Goal: Information Seeking & Learning: Learn about a topic

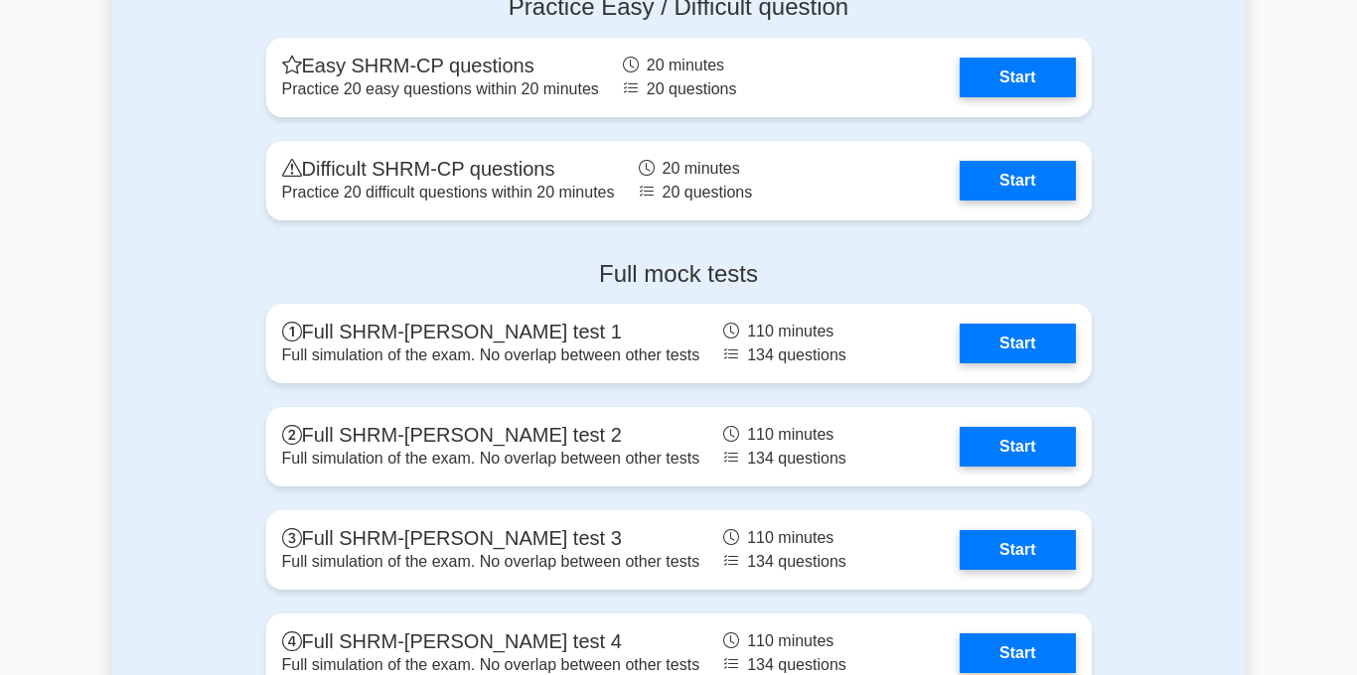
scroll to position [3194, 0]
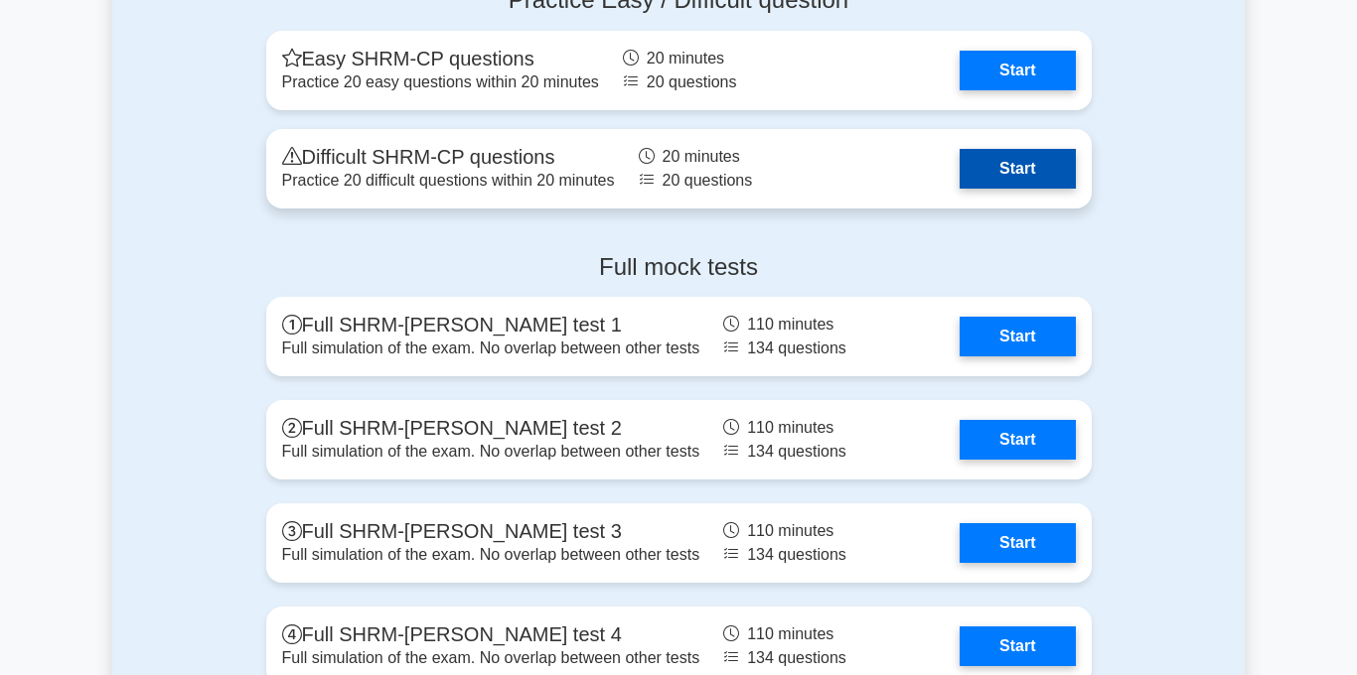
click at [991, 159] on link "Start" at bounding box center [1016, 169] width 115 height 40
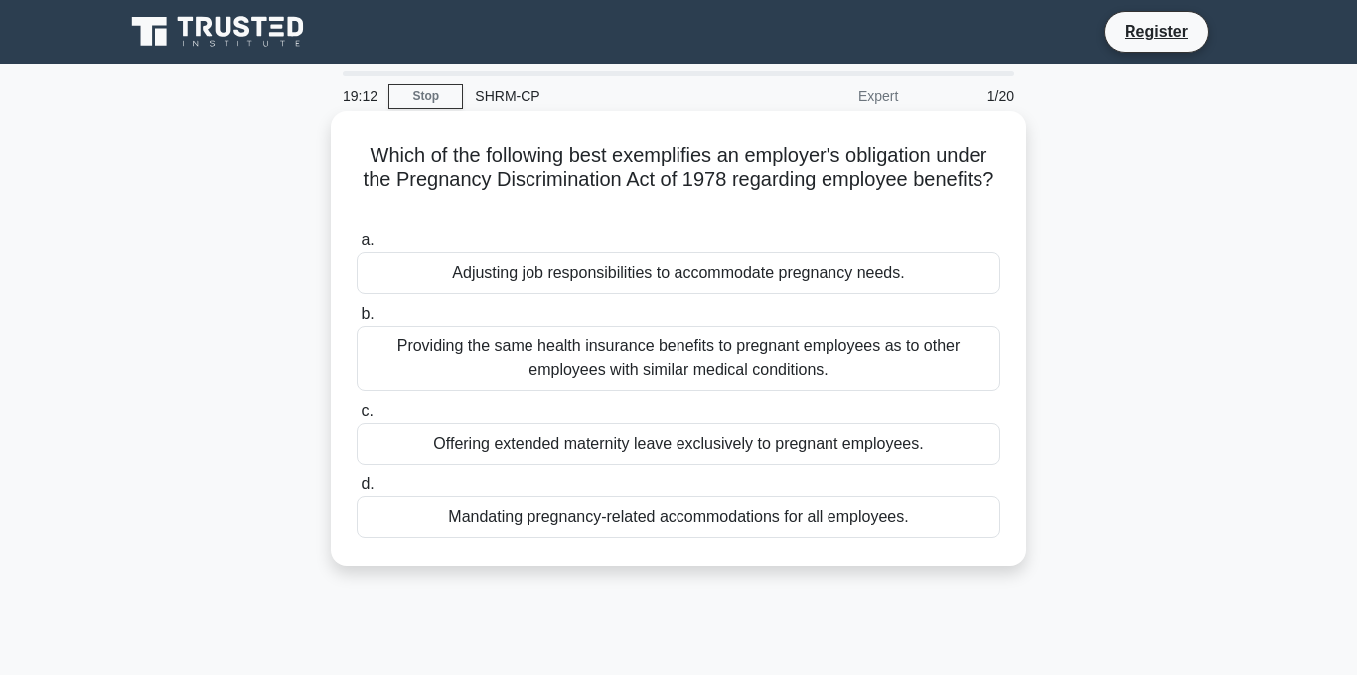
click at [640, 271] on div "Adjusting job responsibilities to accommodate pregnancy needs." at bounding box center [679, 273] width 644 height 42
click at [357, 247] on input "a. Adjusting job responsibilities to accommodate pregnancy needs." at bounding box center [357, 240] width 0 height 13
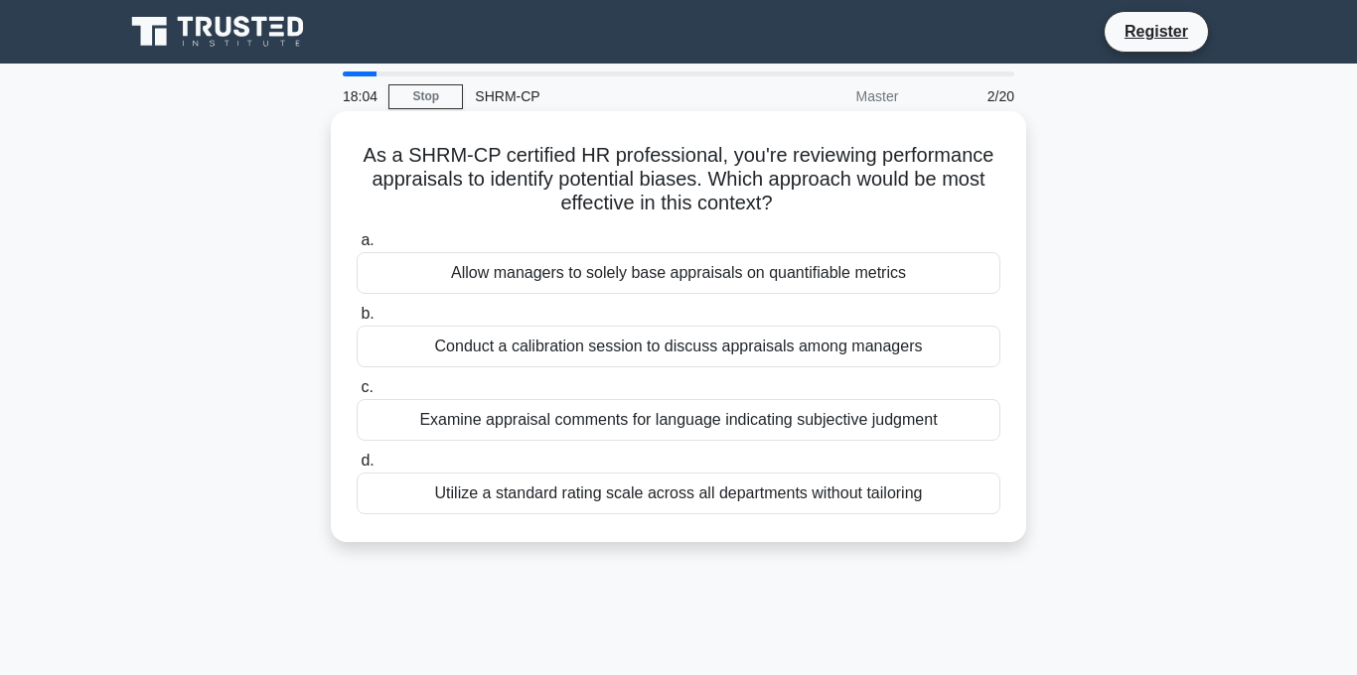
click at [676, 503] on div "Utilize a standard rating scale across all departments without tailoring" at bounding box center [679, 494] width 644 height 42
click at [357, 468] on input "d. Utilize a standard rating scale across all departments without tailoring" at bounding box center [357, 461] width 0 height 13
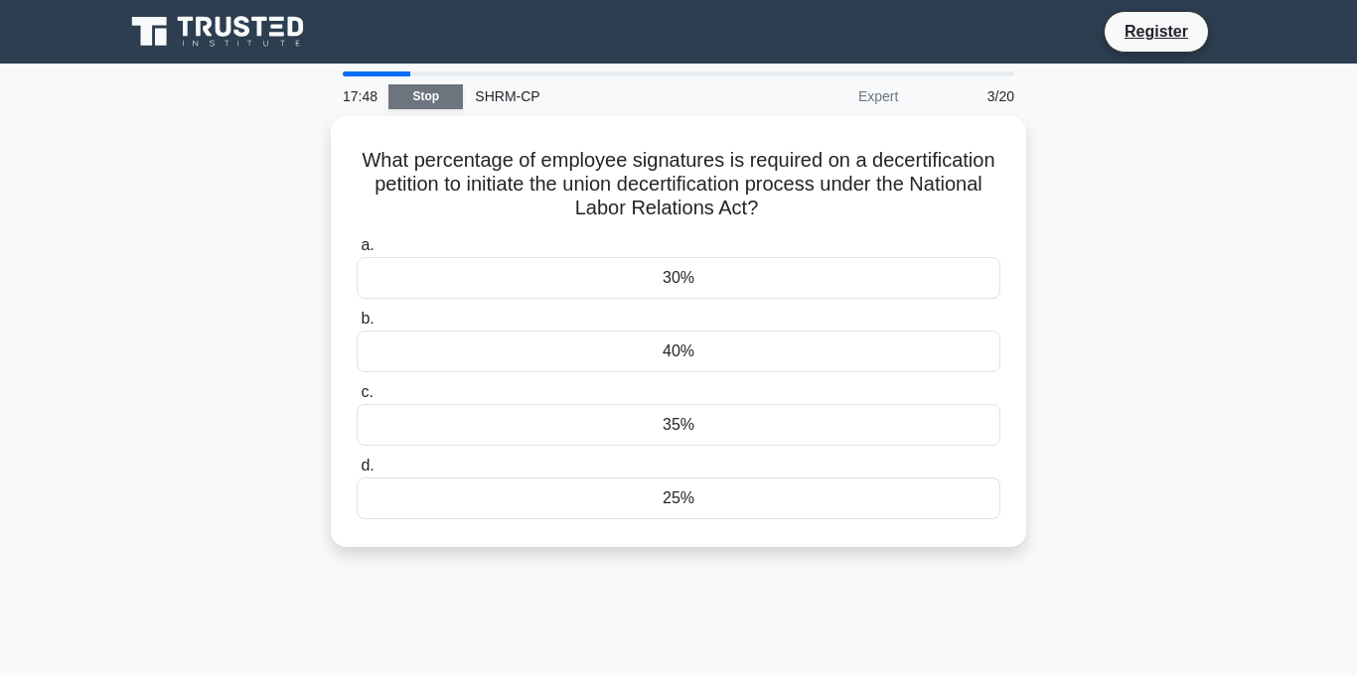
click at [429, 97] on link "Stop" at bounding box center [425, 96] width 74 height 25
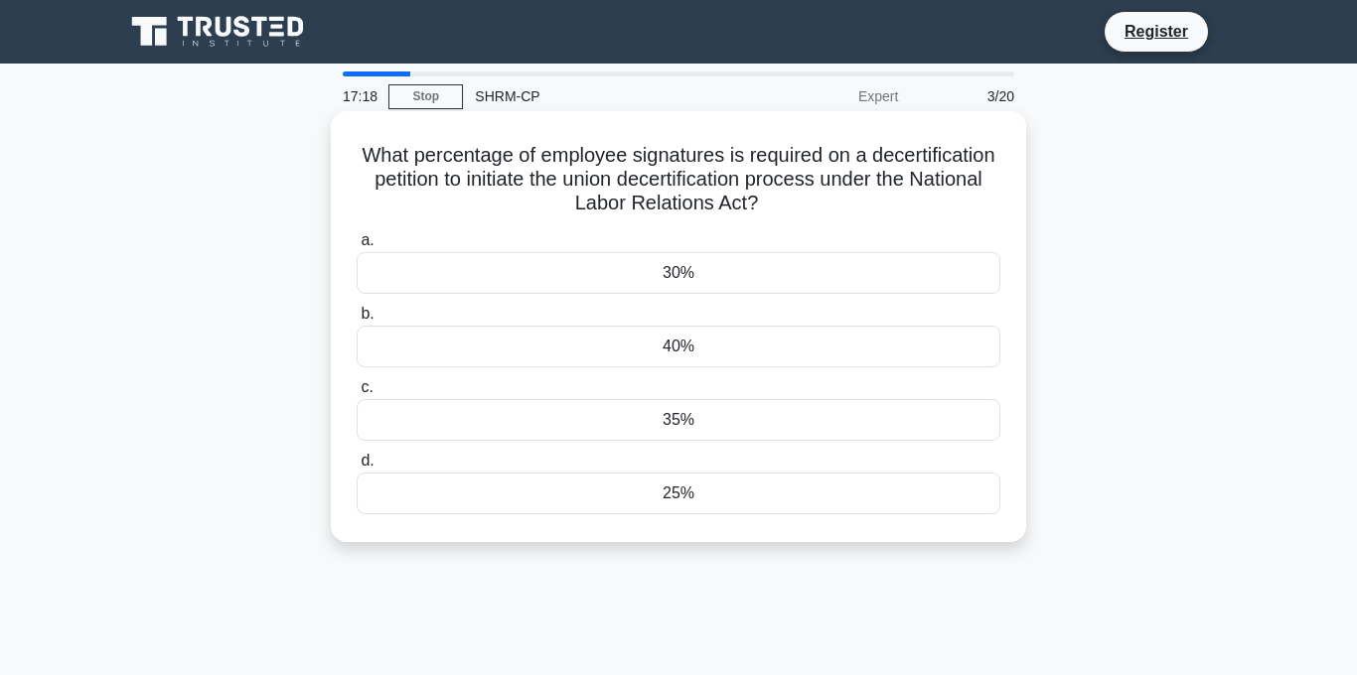
click at [660, 498] on div "25%" at bounding box center [679, 494] width 644 height 42
click at [357, 468] on input "d. 25%" at bounding box center [357, 461] width 0 height 13
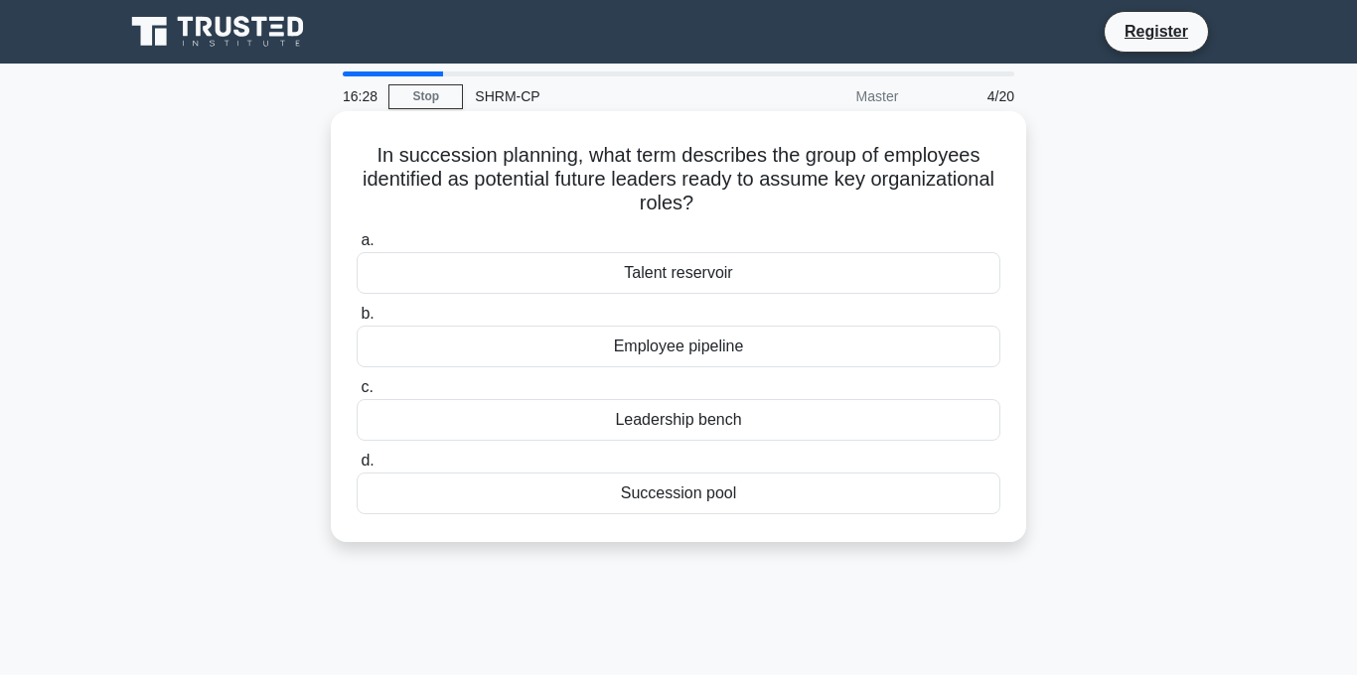
click at [712, 273] on div "Talent reservoir" at bounding box center [679, 273] width 644 height 42
click at [357, 247] on input "a. Talent reservoir" at bounding box center [357, 240] width 0 height 13
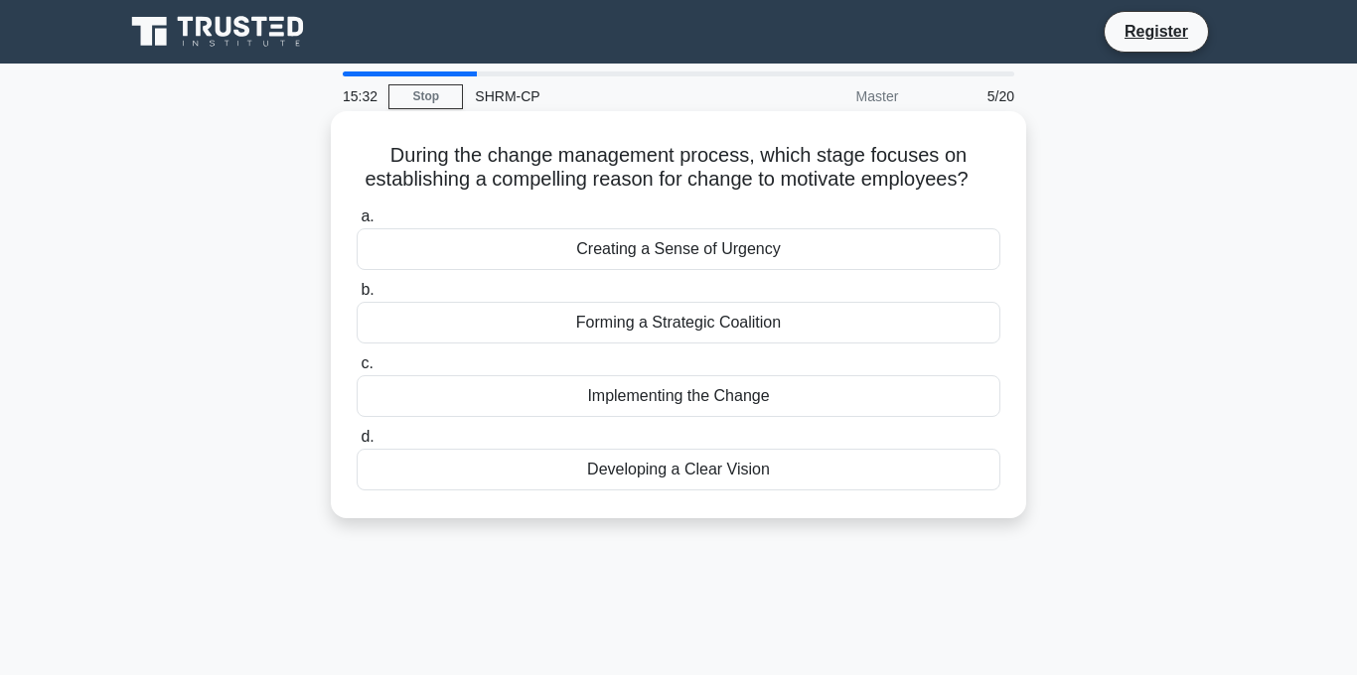
click at [735, 477] on div "Developing a Clear Vision" at bounding box center [679, 470] width 644 height 42
click at [357, 444] on input "d. Developing a Clear Vision" at bounding box center [357, 437] width 0 height 13
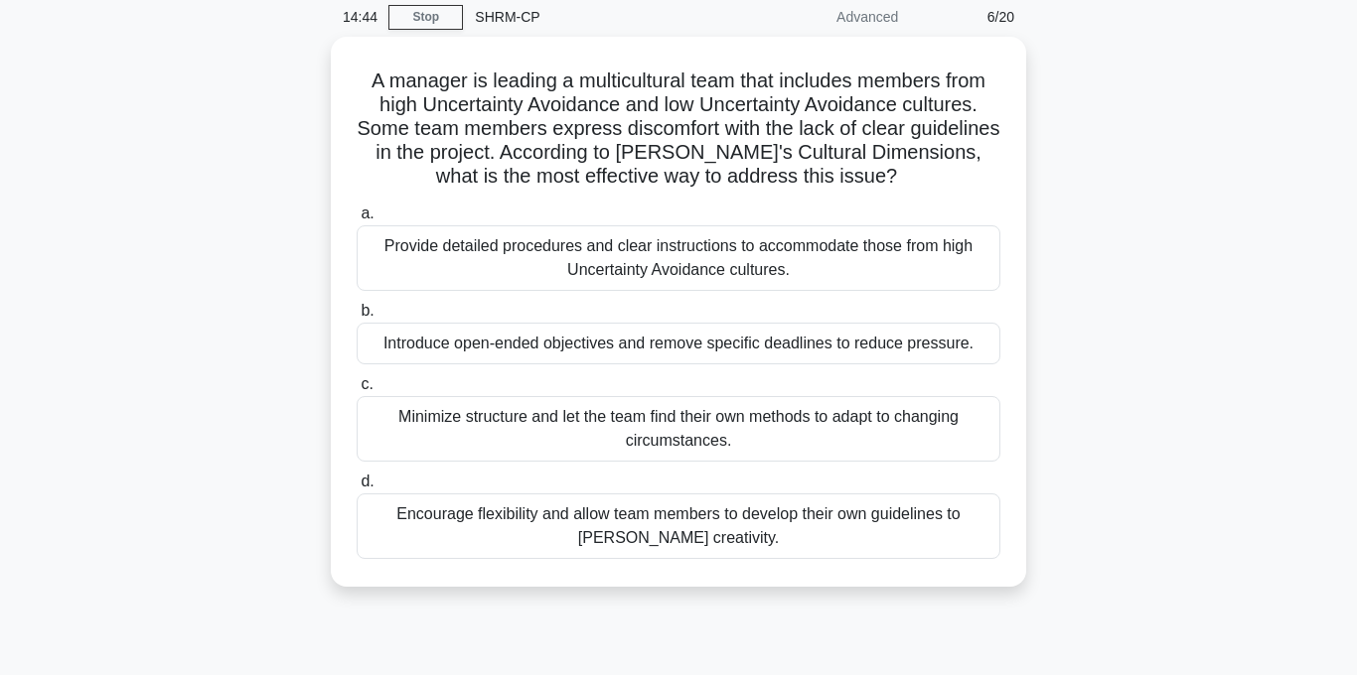
scroll to position [78, 0]
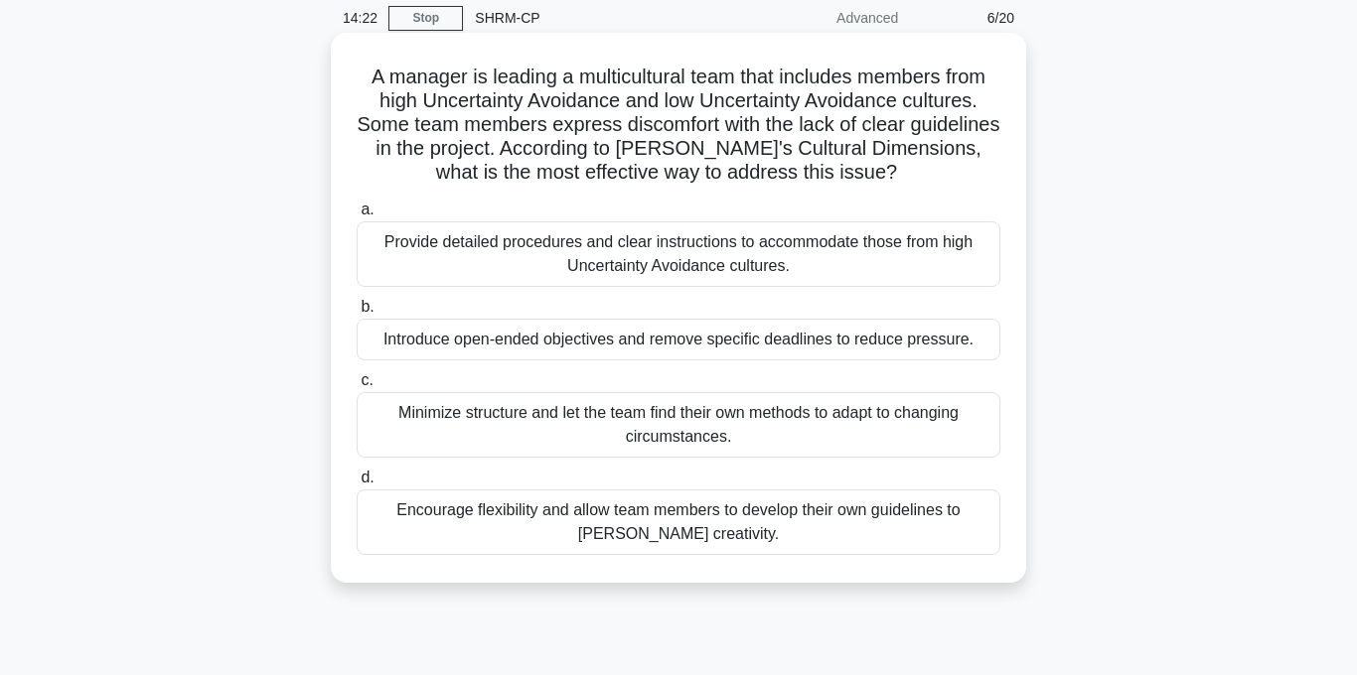
click at [753, 525] on div "Encourage flexibility and allow team members to develop their own guidelines to…" at bounding box center [679, 523] width 644 height 66
click at [357, 485] on input "d. Encourage flexibility and allow team members to develop their own guidelines…" at bounding box center [357, 478] width 0 height 13
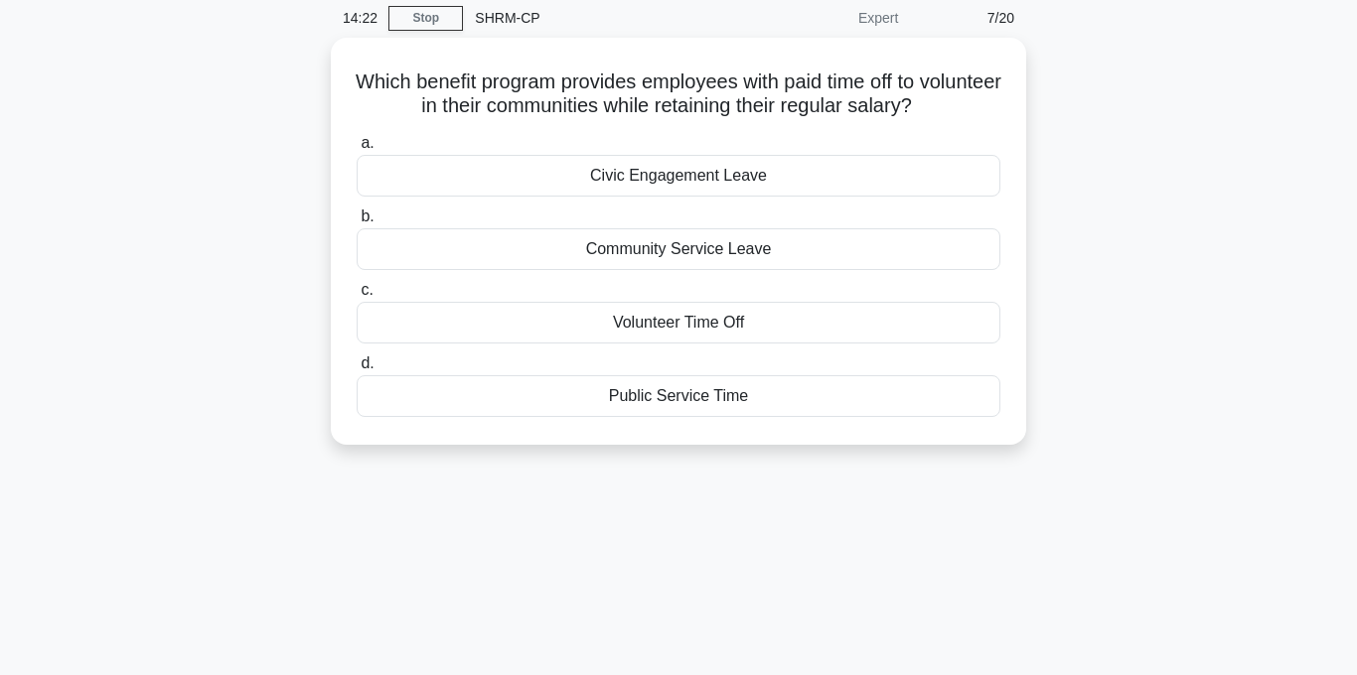
scroll to position [0, 0]
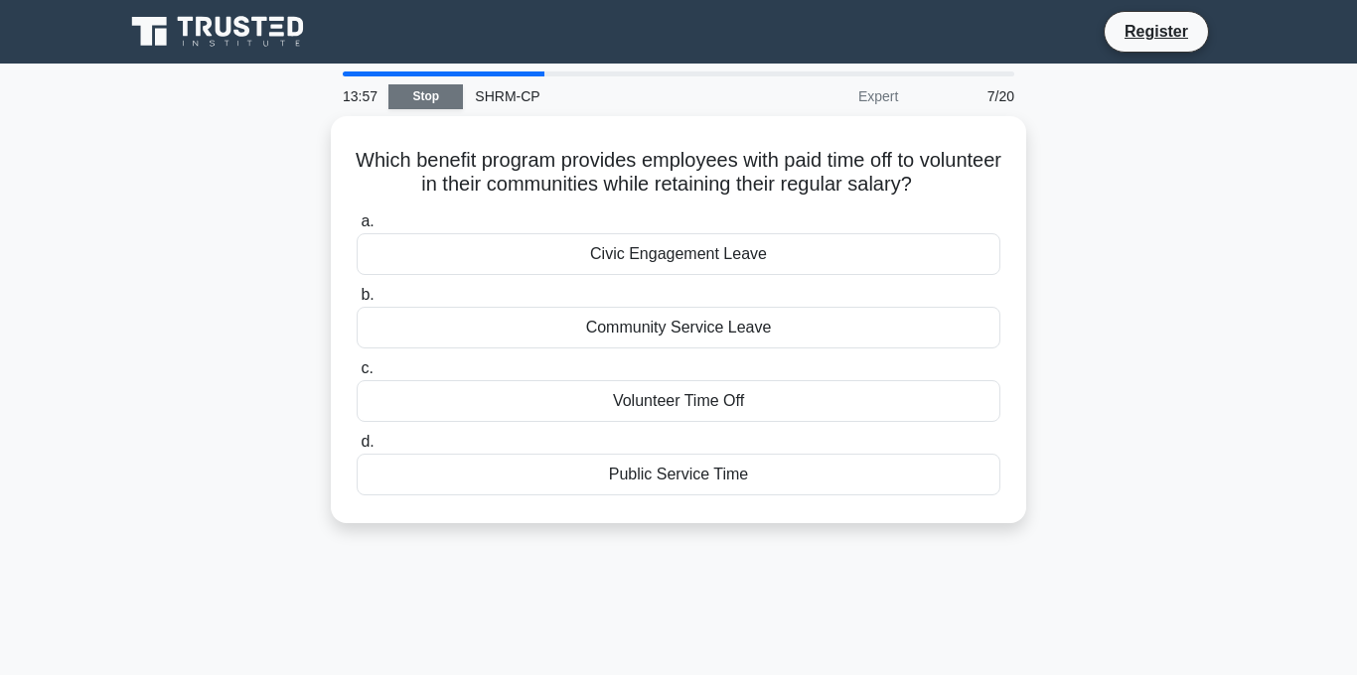
click at [430, 94] on link "Stop" at bounding box center [425, 96] width 74 height 25
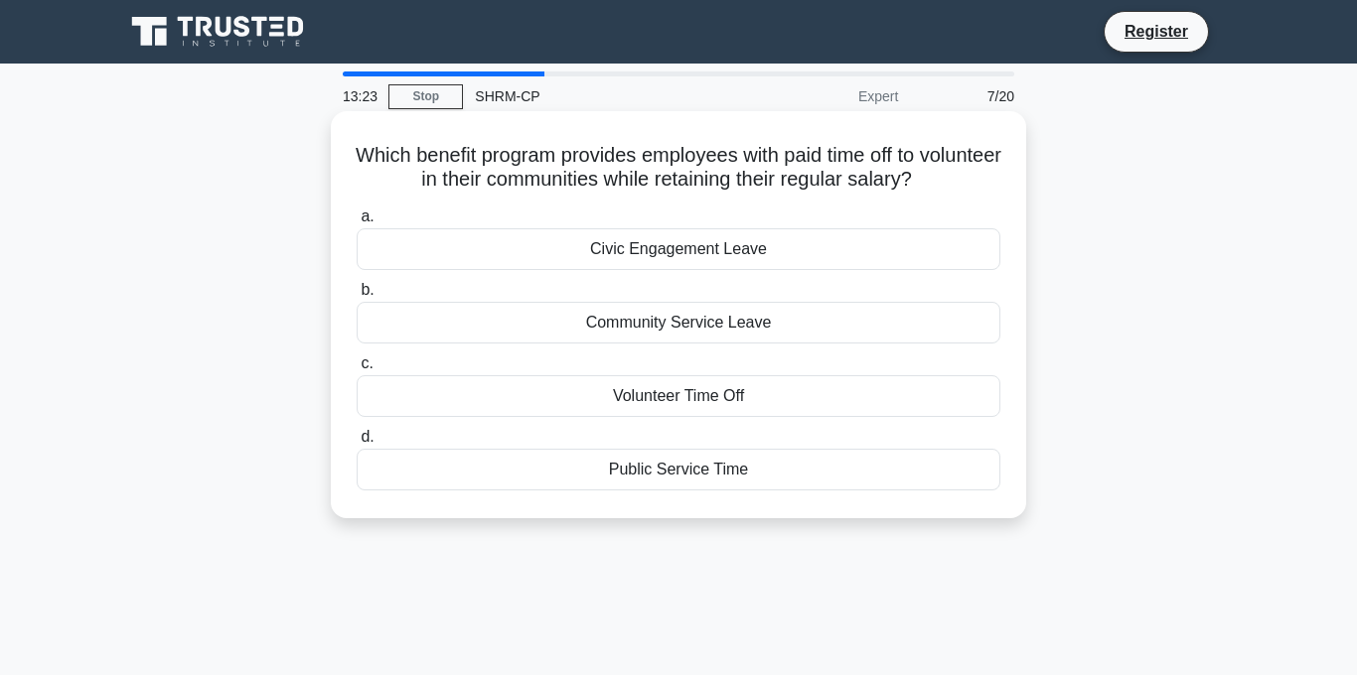
click at [771, 474] on div "Public Service Time" at bounding box center [679, 470] width 644 height 42
click at [357, 444] on input "d. Public Service Time" at bounding box center [357, 437] width 0 height 13
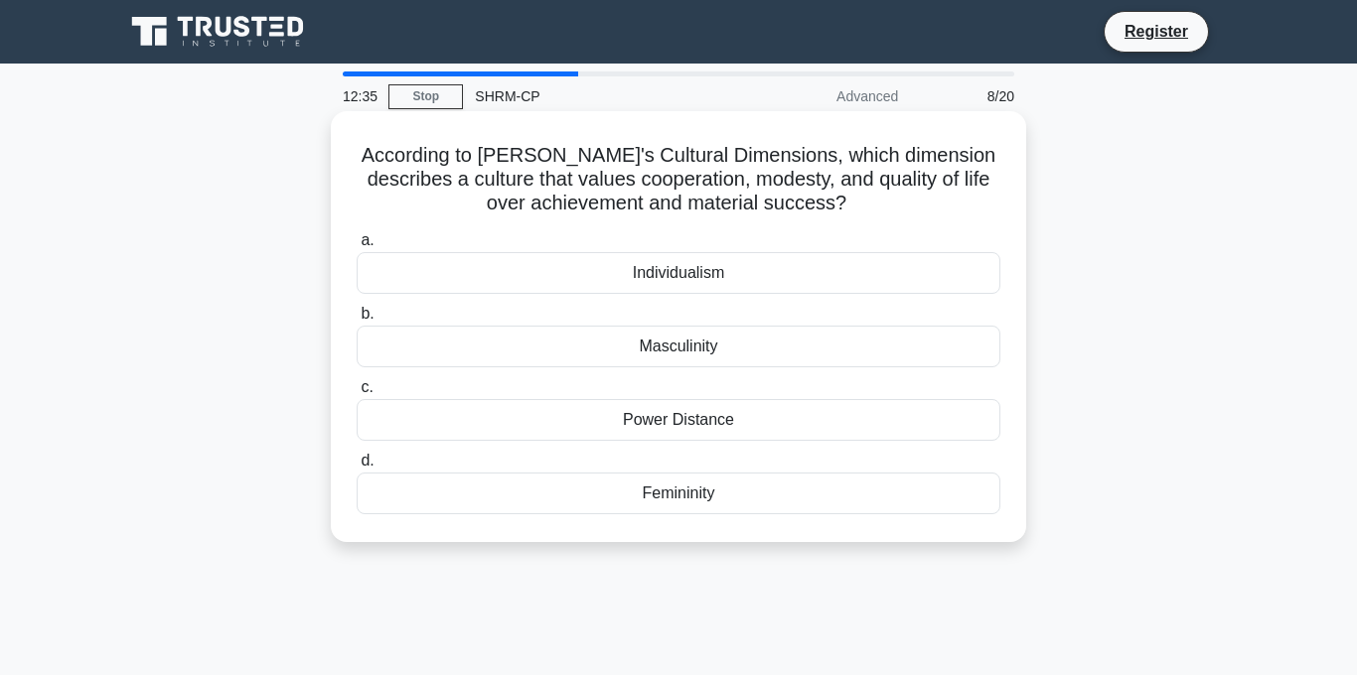
click at [756, 424] on div "Power Distance" at bounding box center [679, 420] width 644 height 42
click at [357, 394] on input "c. Power Distance" at bounding box center [357, 387] width 0 height 13
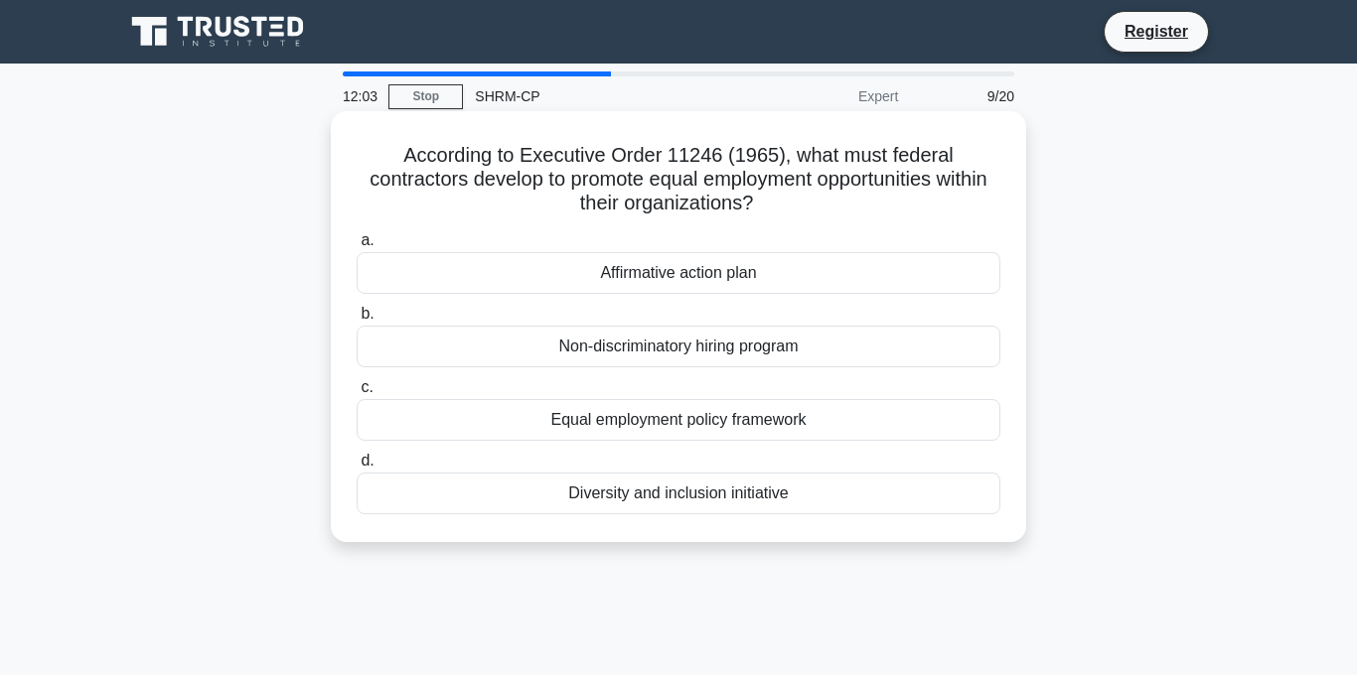
click at [815, 498] on div "Diversity and inclusion initiative" at bounding box center [679, 494] width 644 height 42
click at [357, 468] on input "d. Diversity and inclusion initiative" at bounding box center [357, 461] width 0 height 13
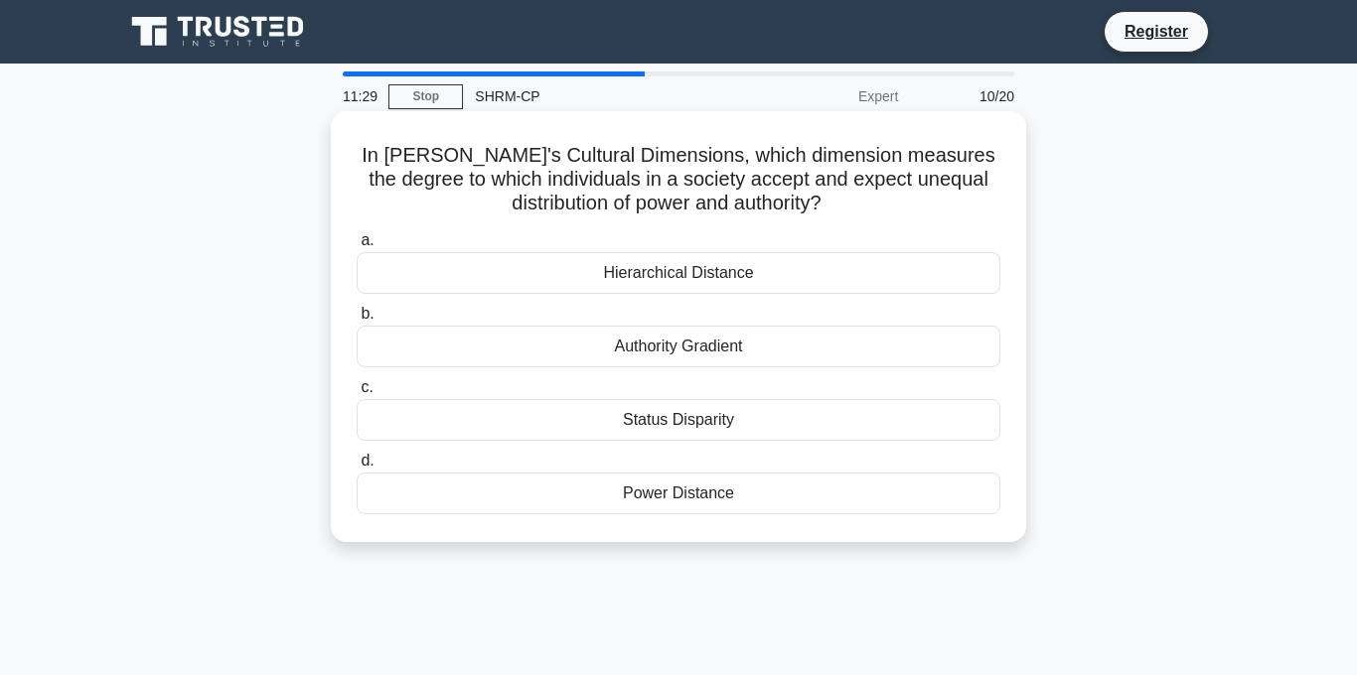
click at [797, 421] on div "Status Disparity" at bounding box center [679, 420] width 644 height 42
click at [357, 394] on input "c. Status Disparity" at bounding box center [357, 387] width 0 height 13
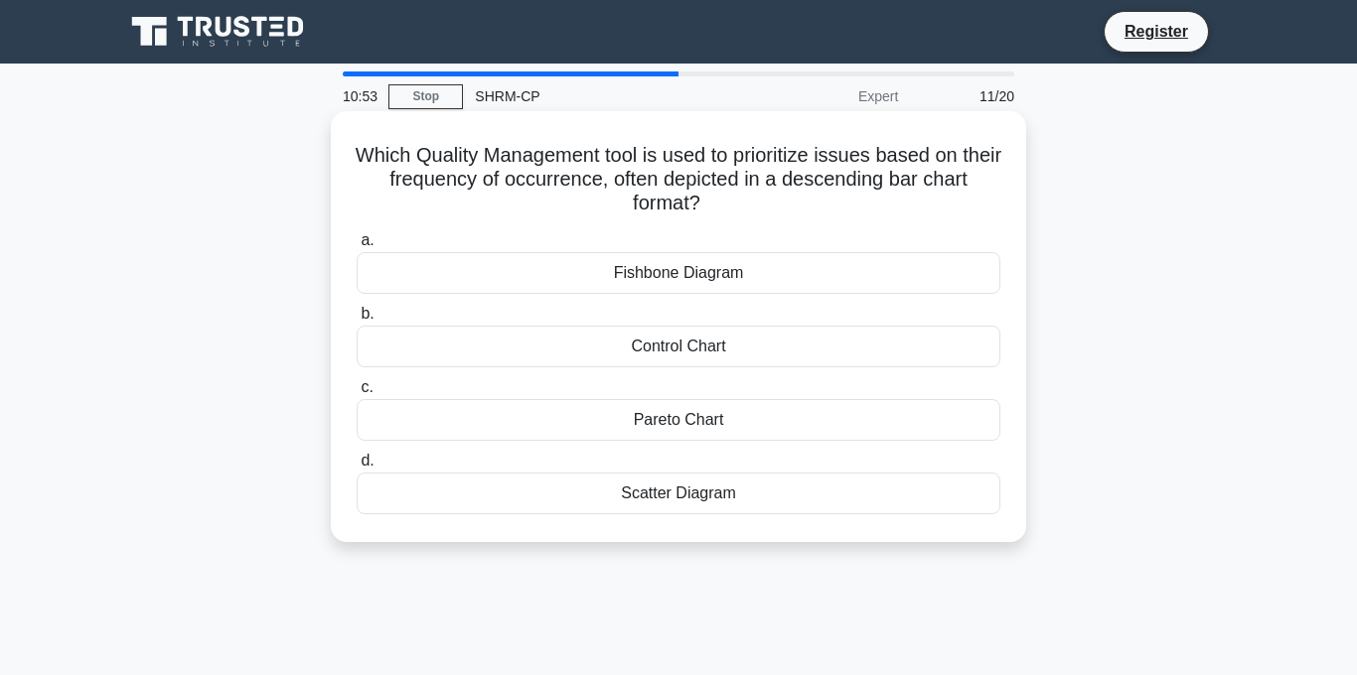
click at [744, 341] on div "Control Chart" at bounding box center [679, 347] width 644 height 42
click at [357, 321] on input "b. Control Chart" at bounding box center [357, 314] width 0 height 13
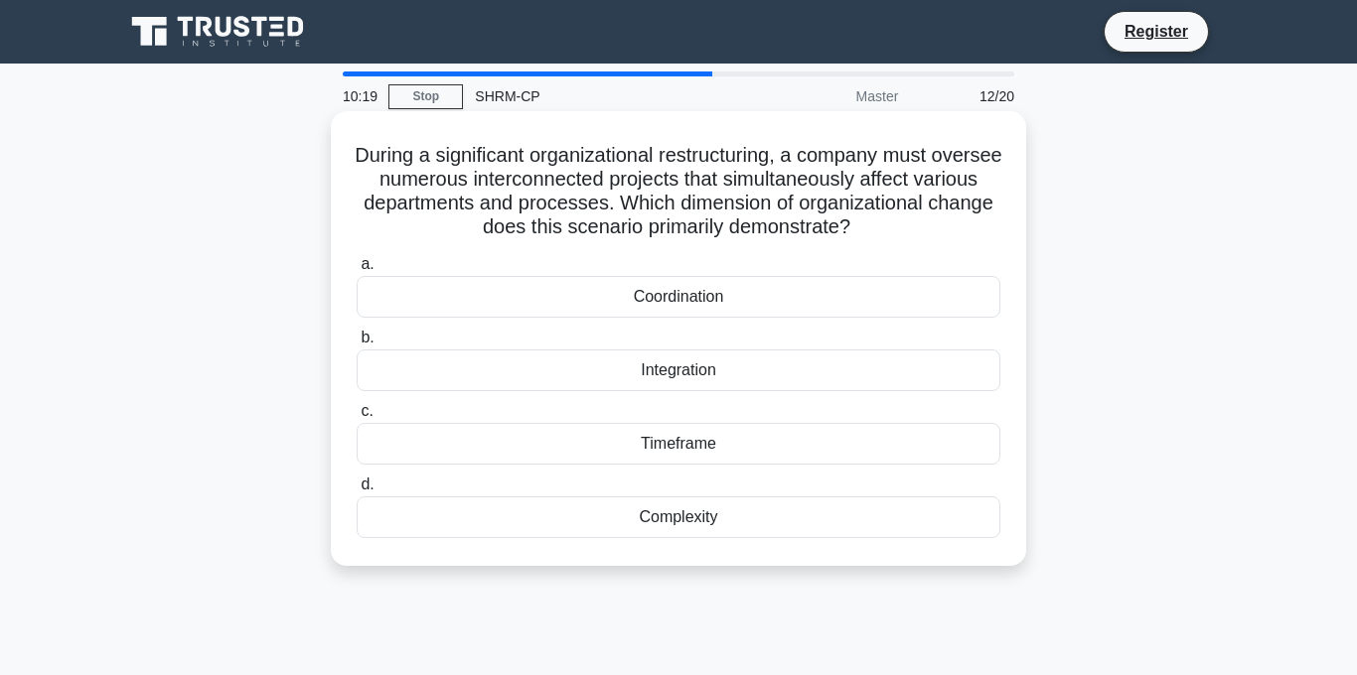
click at [745, 379] on div "Integration" at bounding box center [679, 371] width 644 height 42
click at [357, 345] on input "b. Integration" at bounding box center [357, 338] width 0 height 13
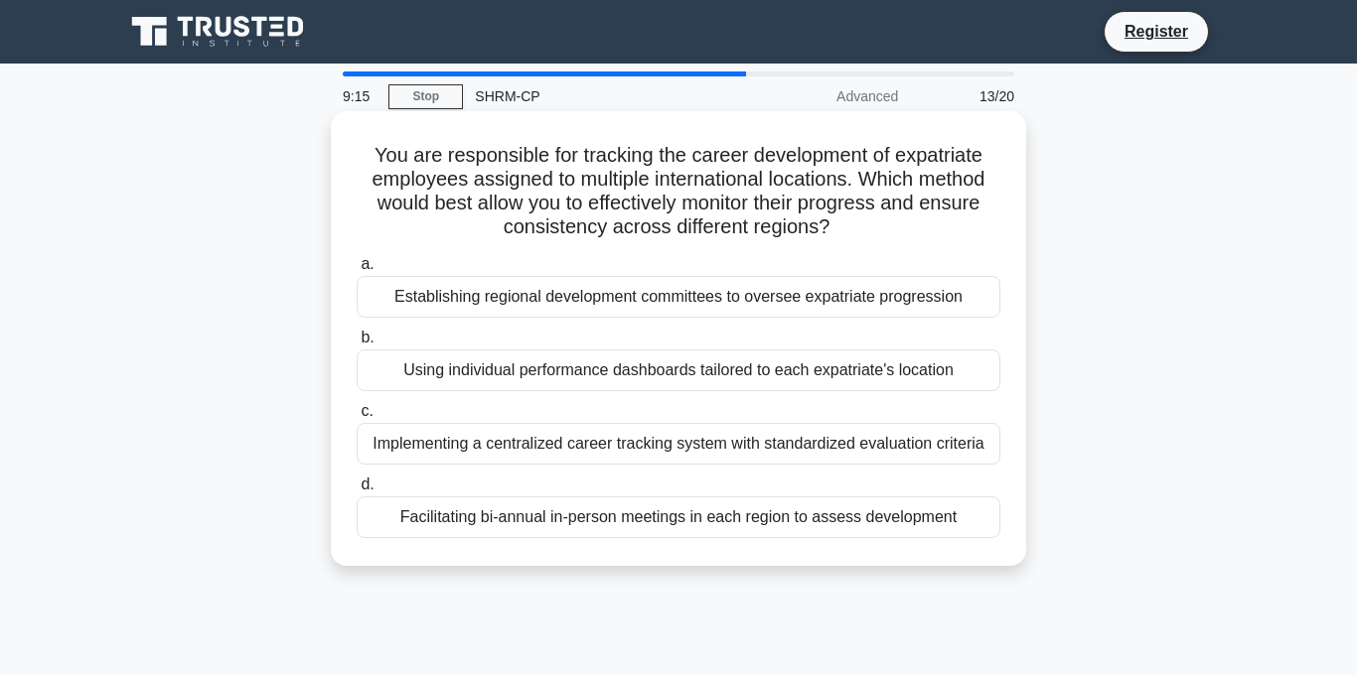
click at [801, 452] on div "Implementing a centralized career tracking system with standardized evaluation …" at bounding box center [679, 444] width 644 height 42
click at [357, 418] on input "c. Implementing a centralized career tracking system with standardized evaluati…" at bounding box center [357, 411] width 0 height 13
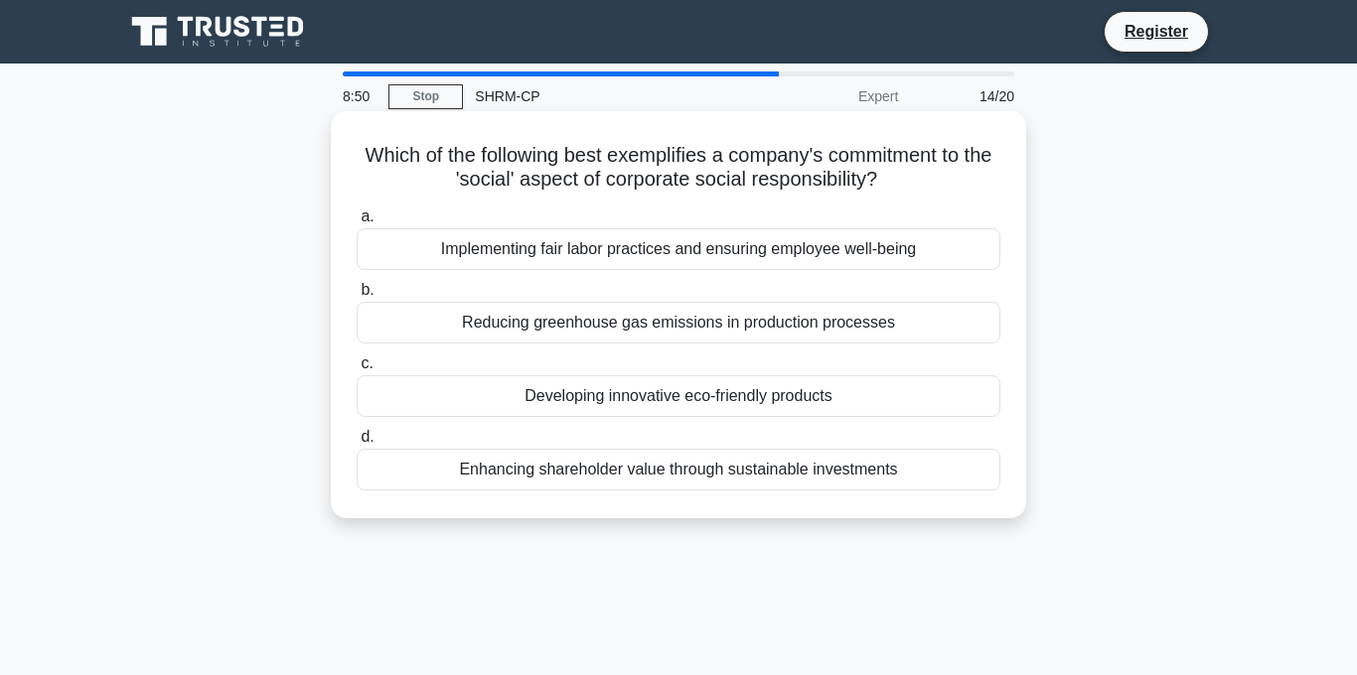
click at [860, 254] on div "Implementing fair labor practices and ensuring employee well-being" at bounding box center [679, 249] width 644 height 42
click at [357, 223] on input "a. Implementing fair labor practices and ensuring employee well-being" at bounding box center [357, 217] width 0 height 13
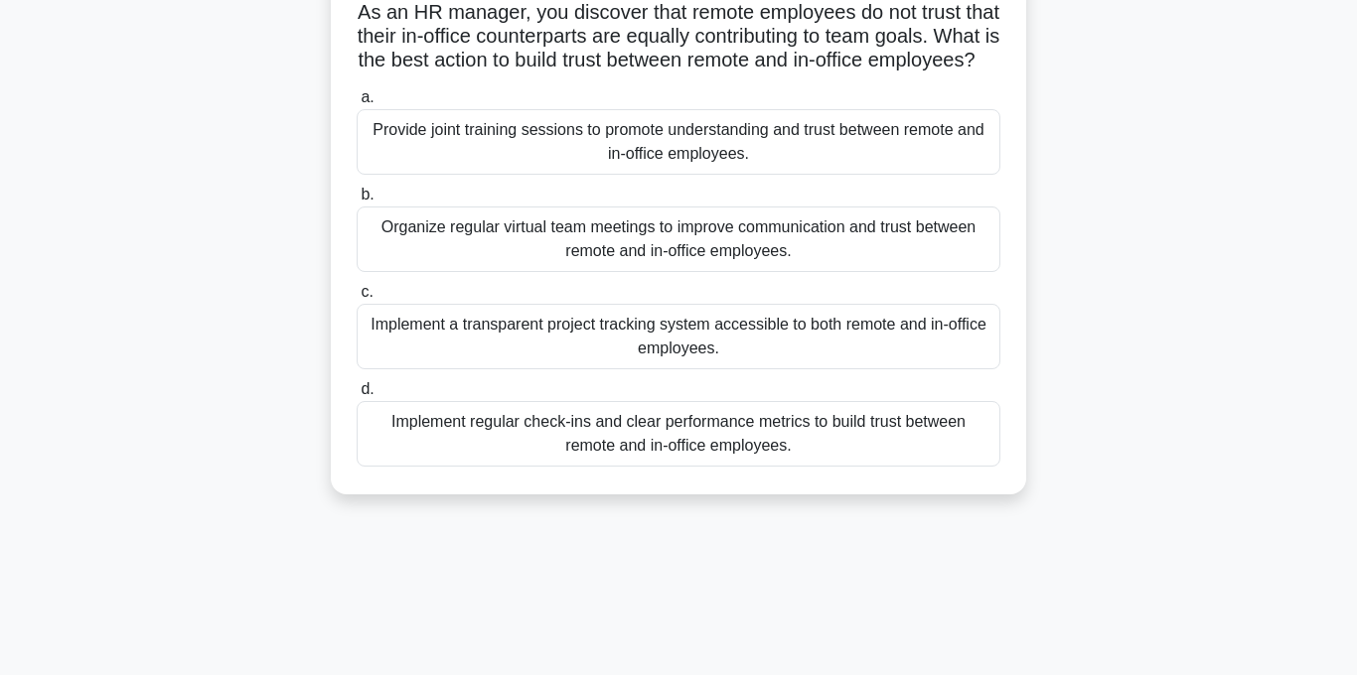
scroll to position [138, 0]
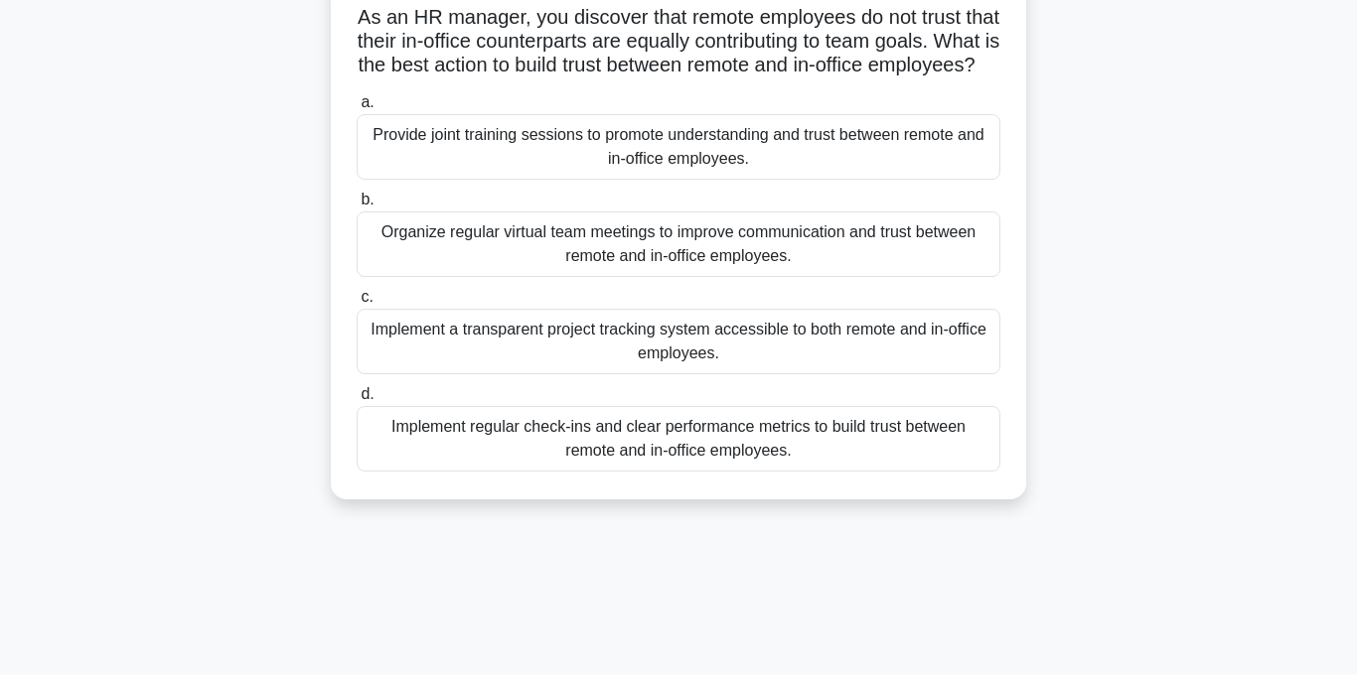
click at [673, 374] on div "Implement a transparent project tracking system accessible to both remote and i…" at bounding box center [679, 342] width 644 height 66
click at [357, 304] on input "c. Implement a transparent project tracking system accessible to both remote an…" at bounding box center [357, 297] width 0 height 13
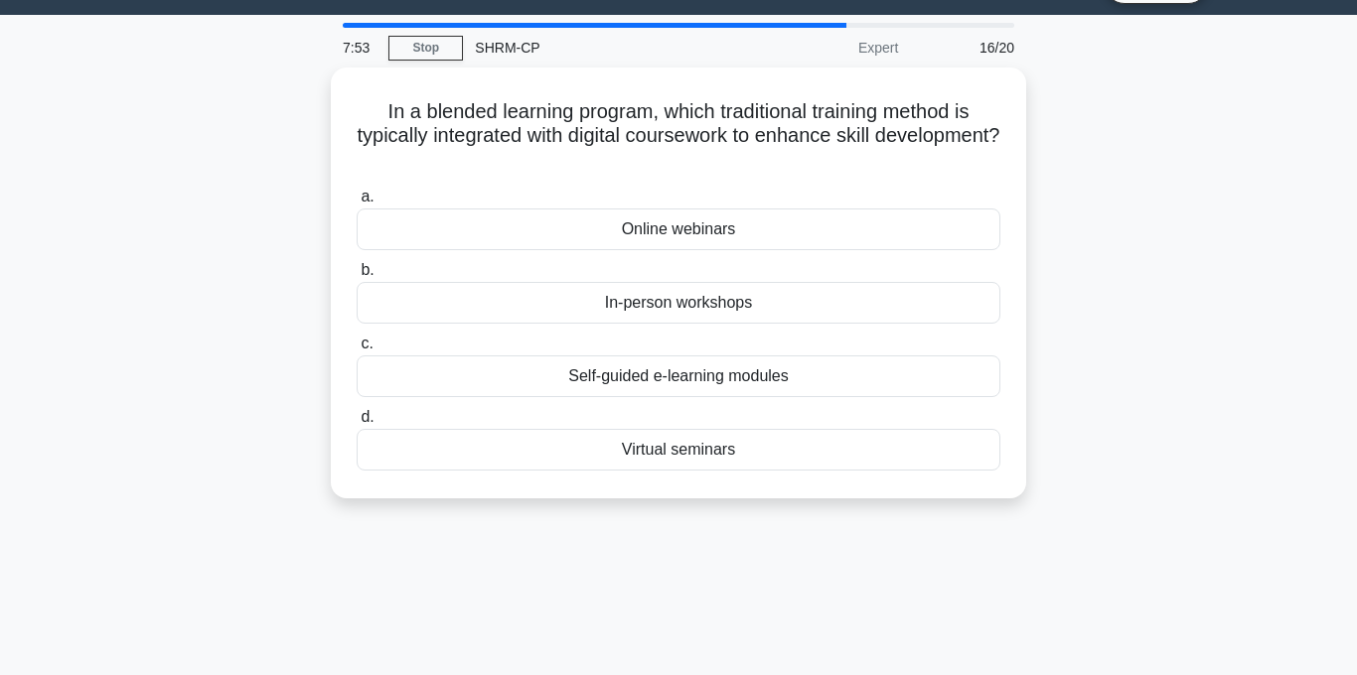
scroll to position [0, 0]
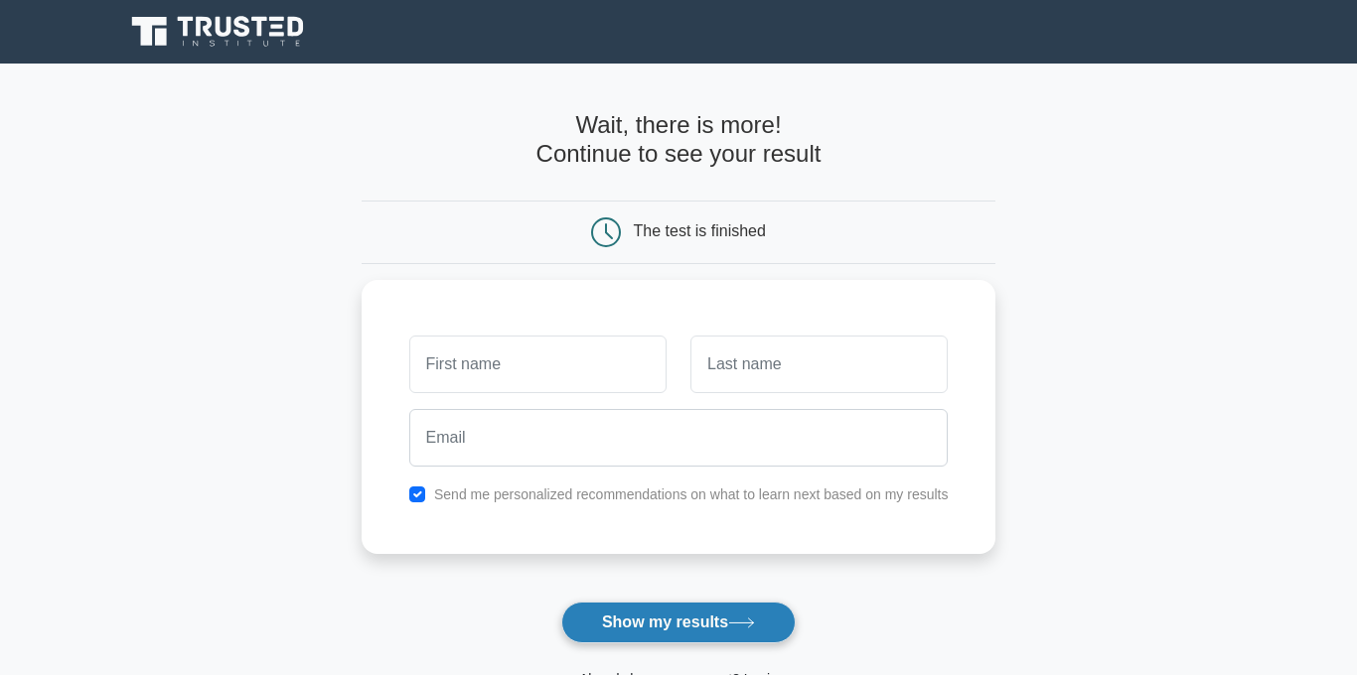
click at [728, 639] on button "Show my results" at bounding box center [678, 623] width 234 height 42
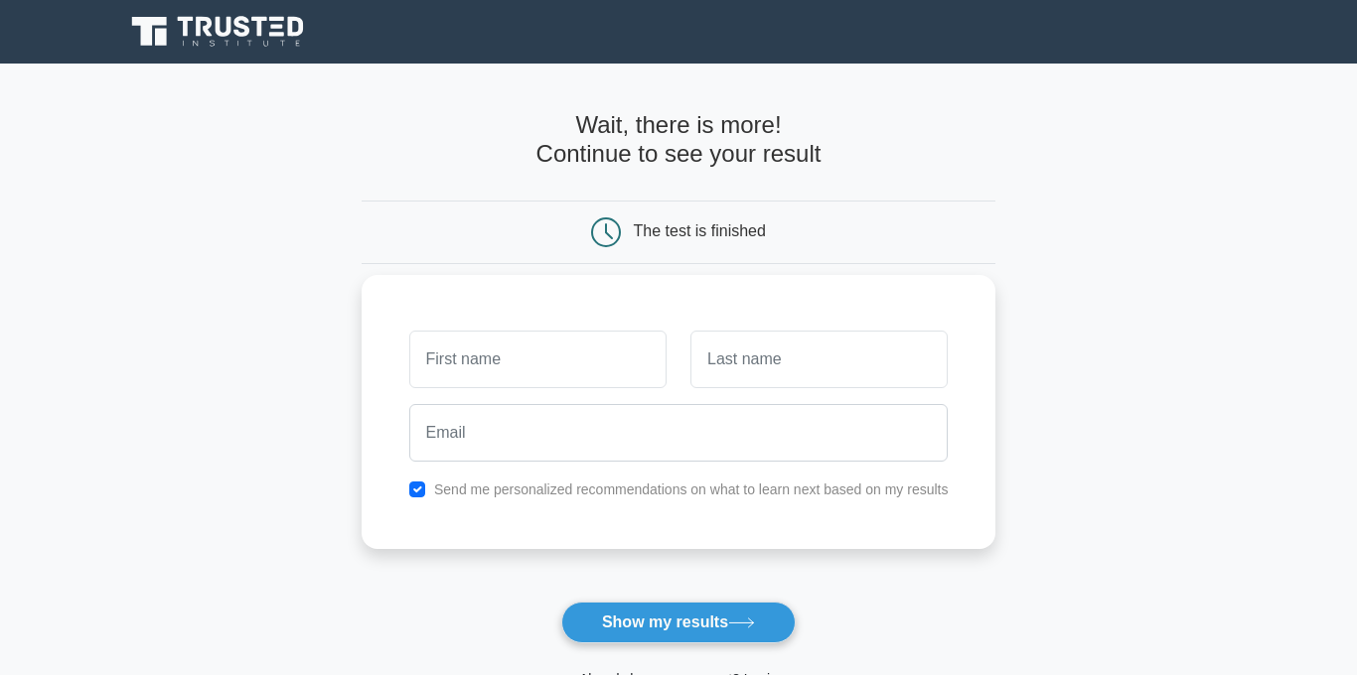
click at [748, 392] on div at bounding box center [818, 359] width 281 height 73
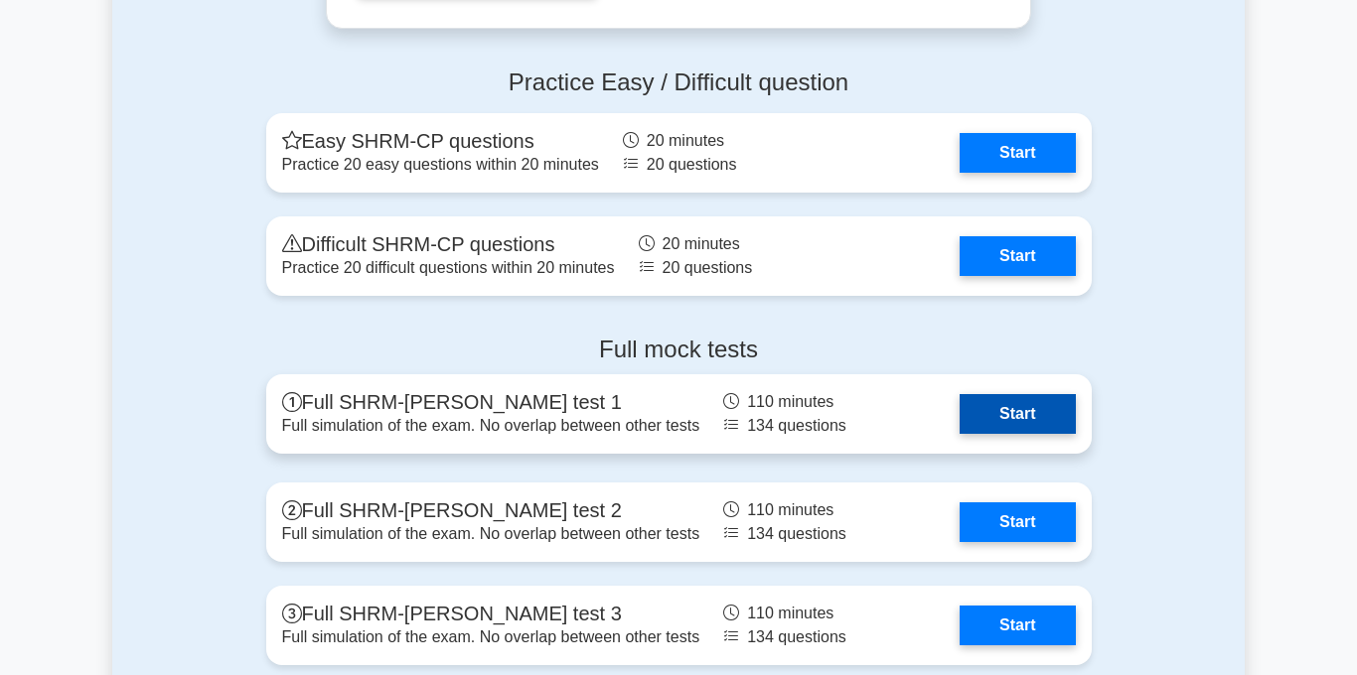
scroll to position [3057, 0]
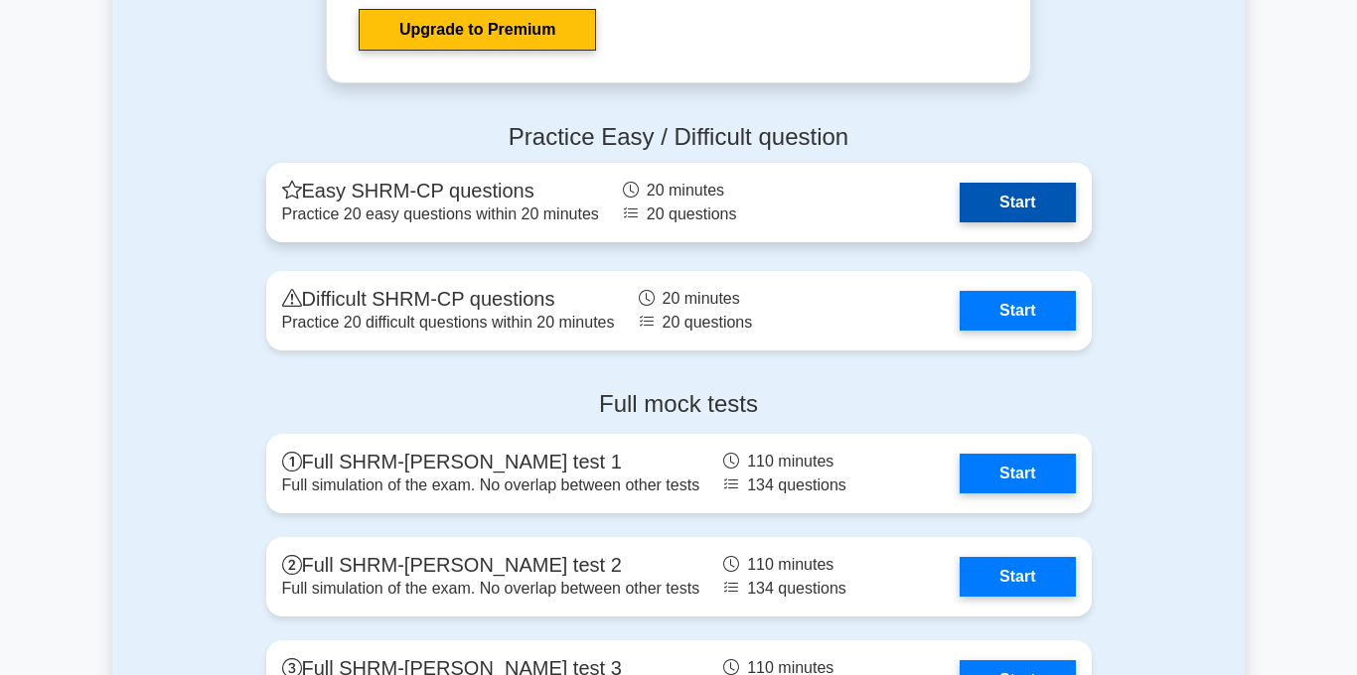
click at [995, 208] on link "Start" at bounding box center [1016, 203] width 115 height 40
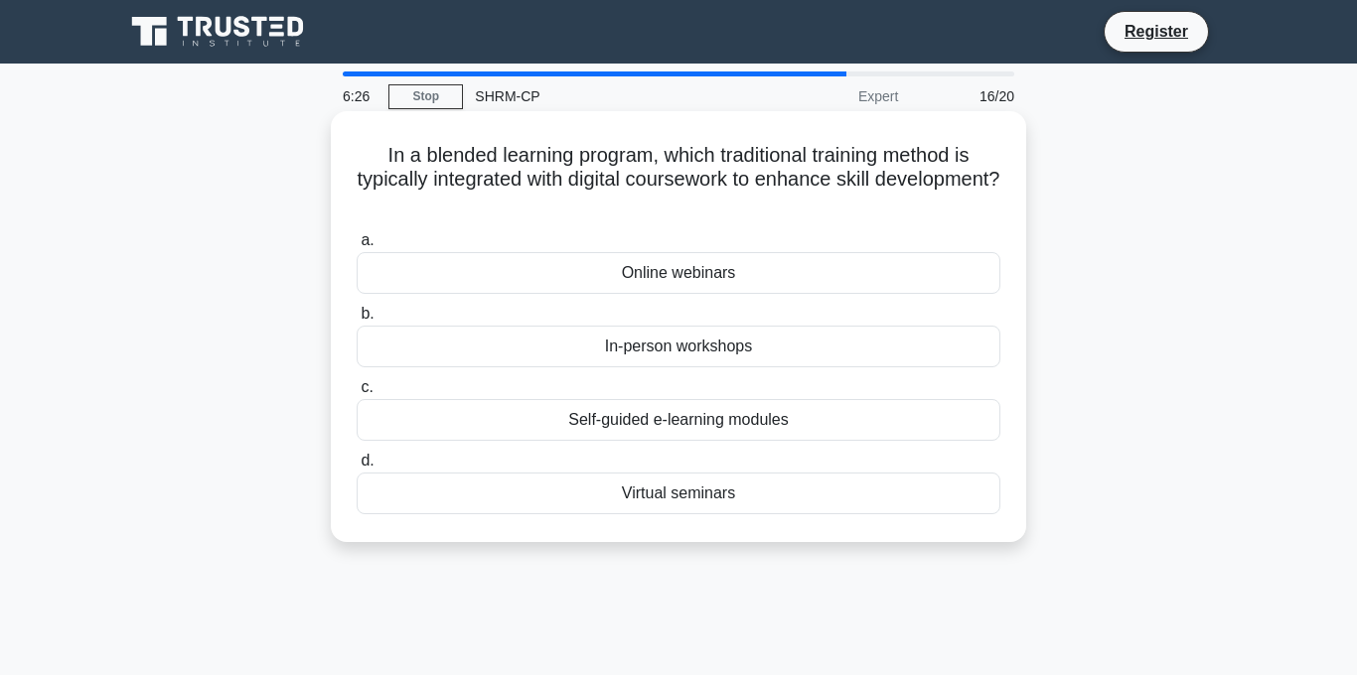
click at [797, 420] on div "Self-guided e-learning modules" at bounding box center [679, 420] width 644 height 42
click at [357, 394] on input "c. Self-guided e-learning modules" at bounding box center [357, 387] width 0 height 13
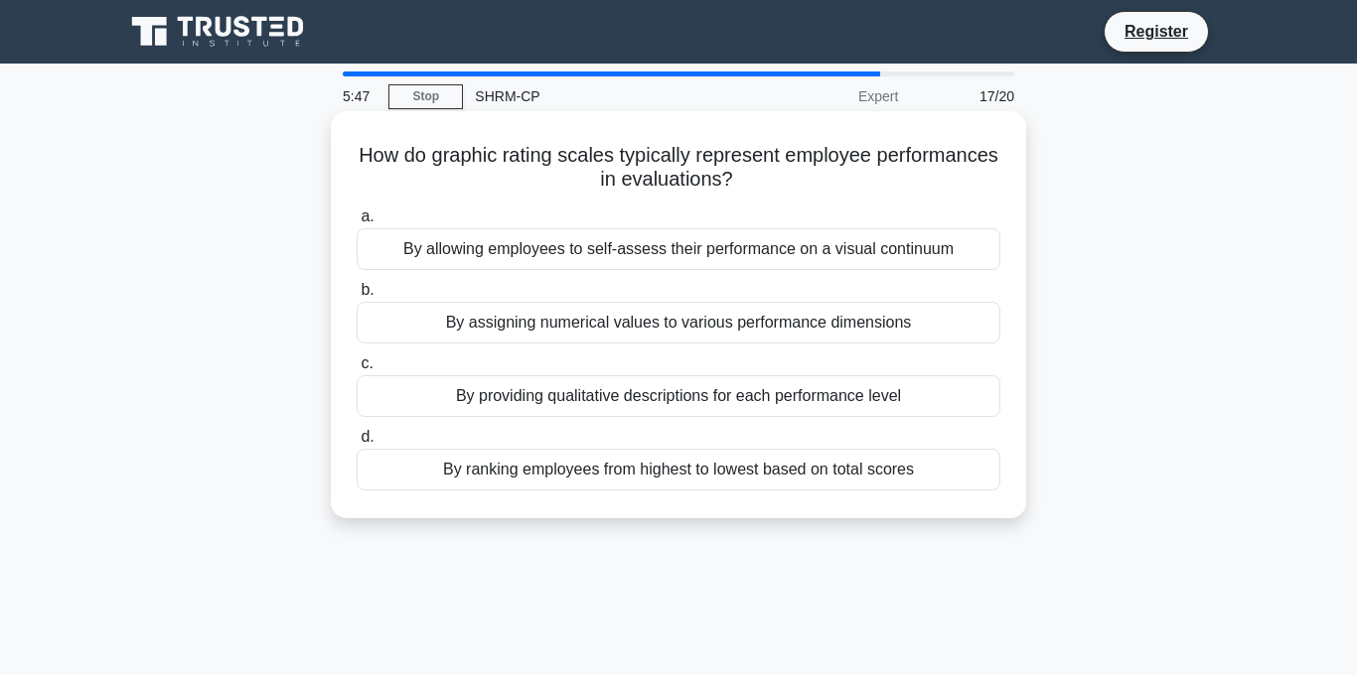
click at [844, 253] on div "By allowing employees to self-assess their performance on a visual continuum" at bounding box center [679, 249] width 644 height 42
click at [357, 223] on input "a. By allowing employees to self-assess their performance on a visual continuum" at bounding box center [357, 217] width 0 height 13
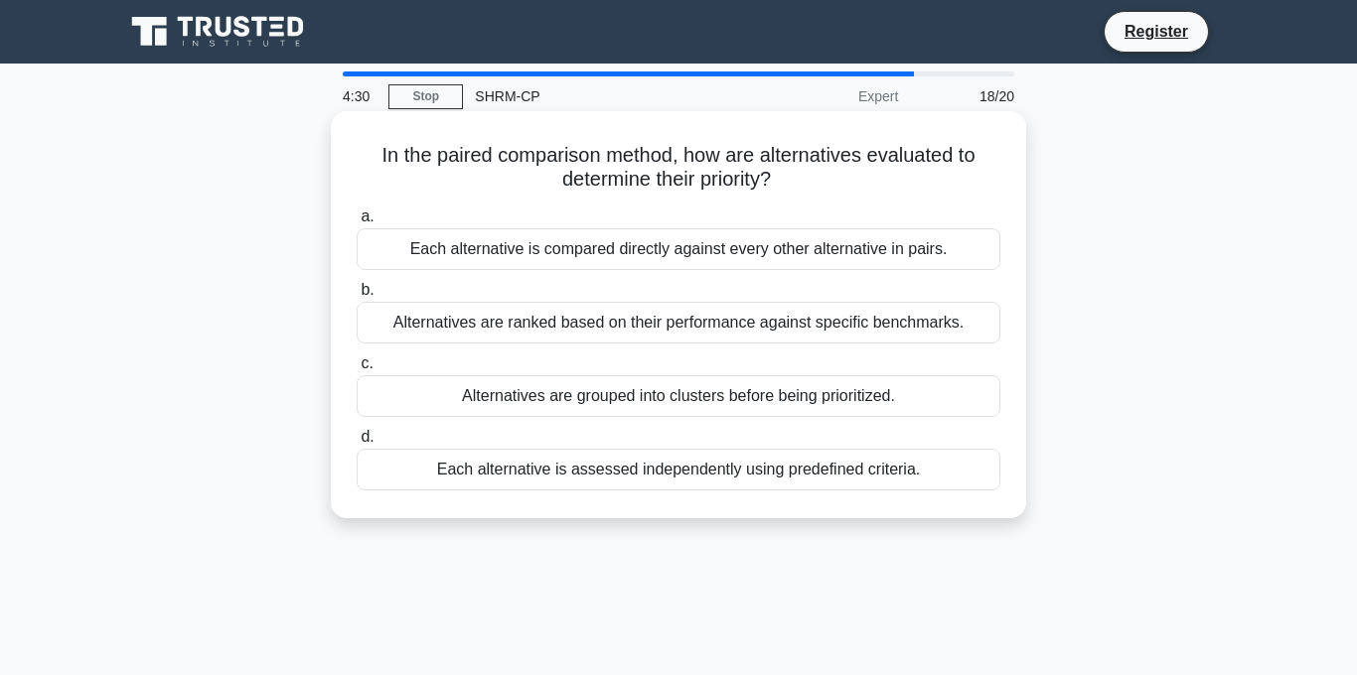
click at [862, 249] on div "Each alternative is compared directly against every other alternative in pairs." at bounding box center [679, 249] width 644 height 42
click at [357, 223] on input "a. Each alternative is compared directly against every other alternative in pai…" at bounding box center [357, 217] width 0 height 13
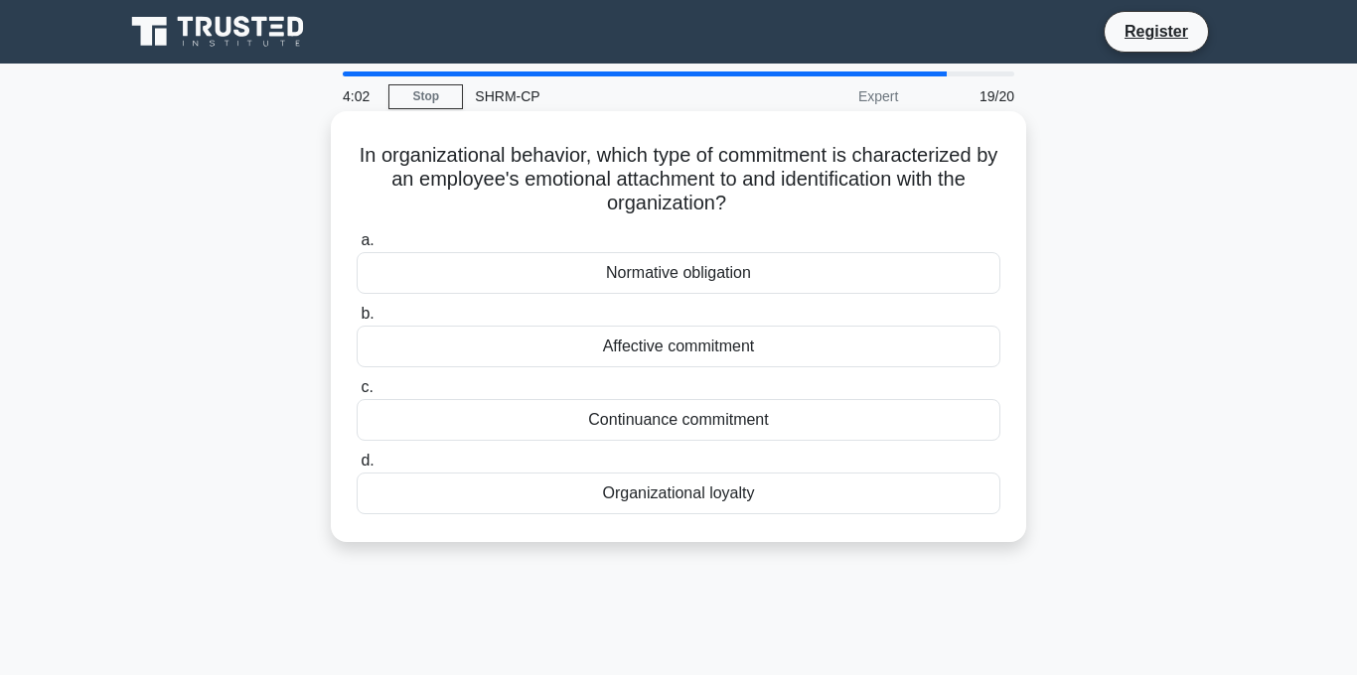
click at [787, 345] on div "Affective commitment" at bounding box center [679, 347] width 644 height 42
click at [357, 321] on input "b. Affective commitment" at bounding box center [357, 314] width 0 height 13
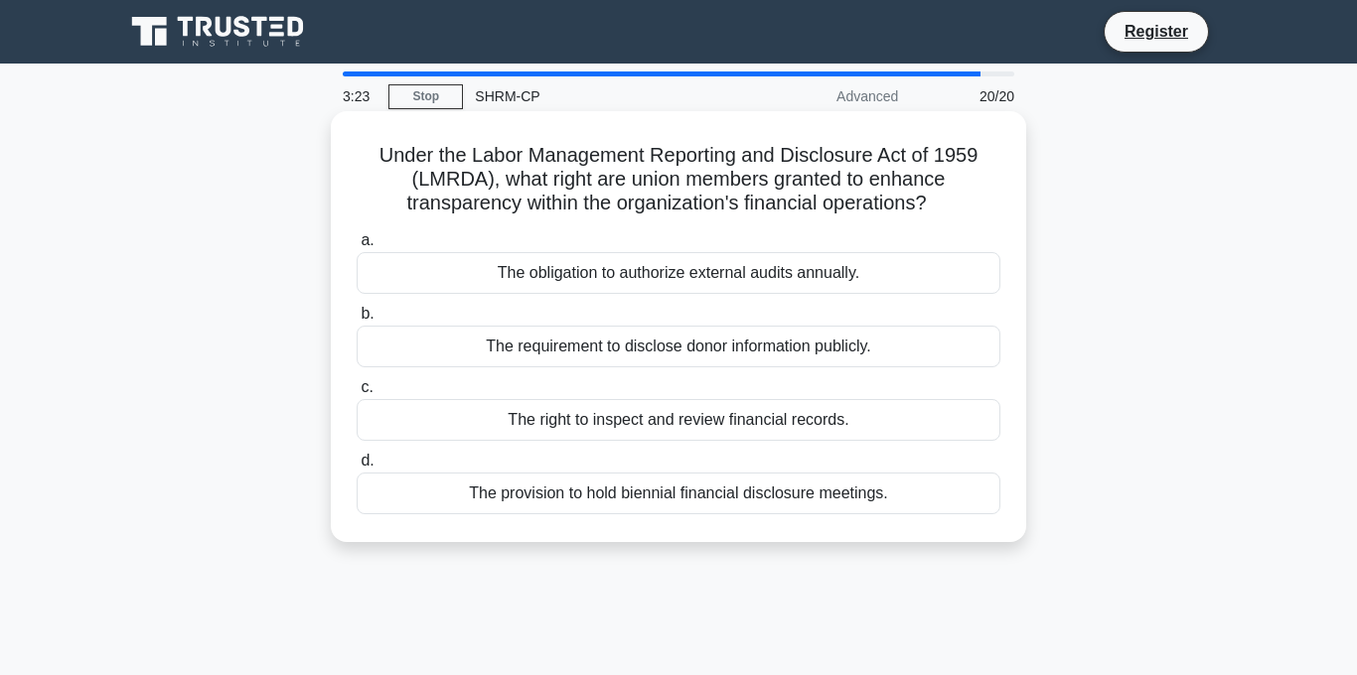
click at [837, 355] on div "The requirement to disclose donor information publicly." at bounding box center [679, 347] width 644 height 42
click at [357, 321] on input "b. The requirement to disclose donor information publicly." at bounding box center [357, 314] width 0 height 13
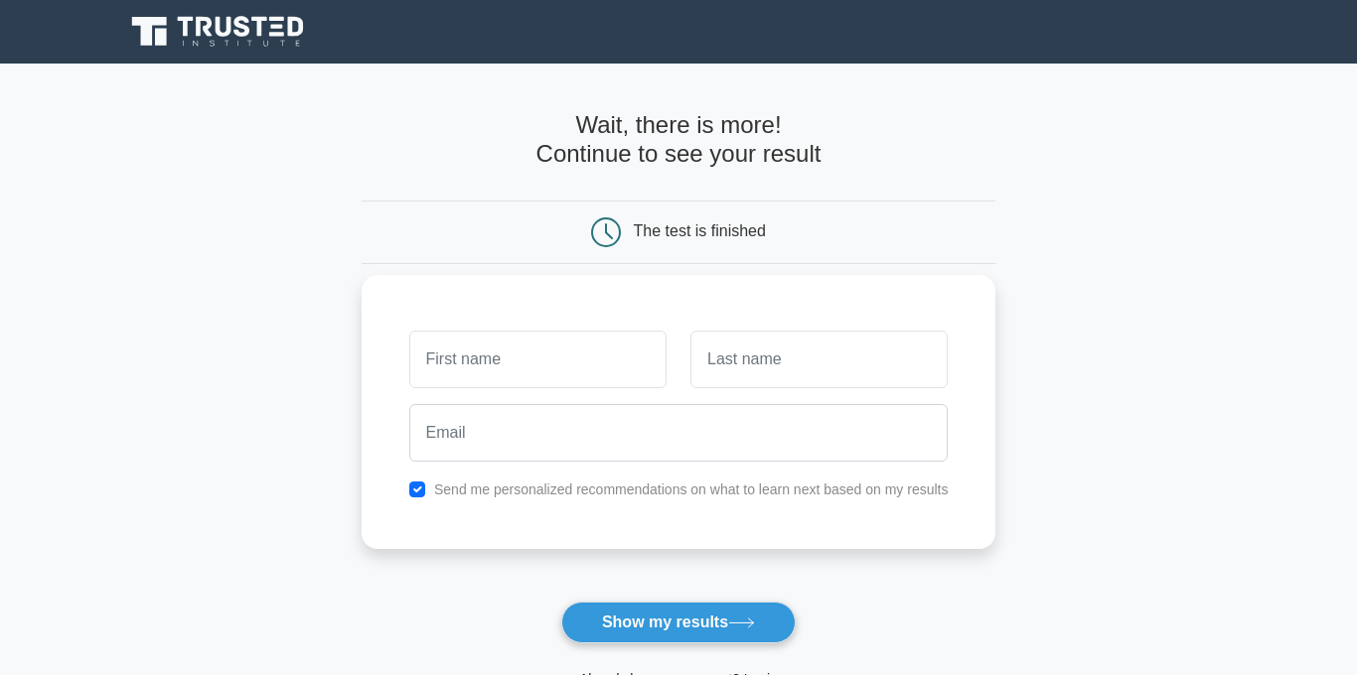
click at [550, 358] on input "text" at bounding box center [537, 360] width 257 height 58
type input "Nipuli"
click at [736, 363] on input "text" at bounding box center [818, 360] width 257 height 58
type input "Gajanayake"
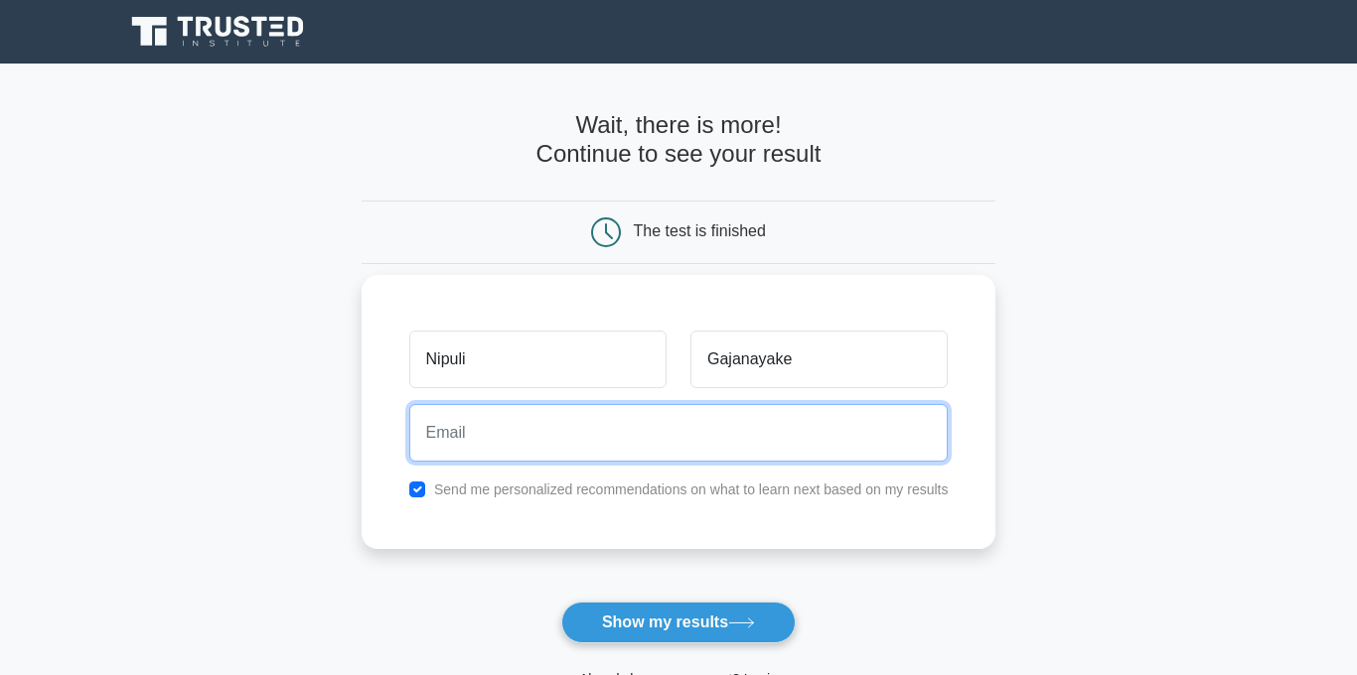
click at [702, 462] on input "email" at bounding box center [678, 433] width 539 height 58
type input "[EMAIL_ADDRESS][DOMAIN_NAME]"
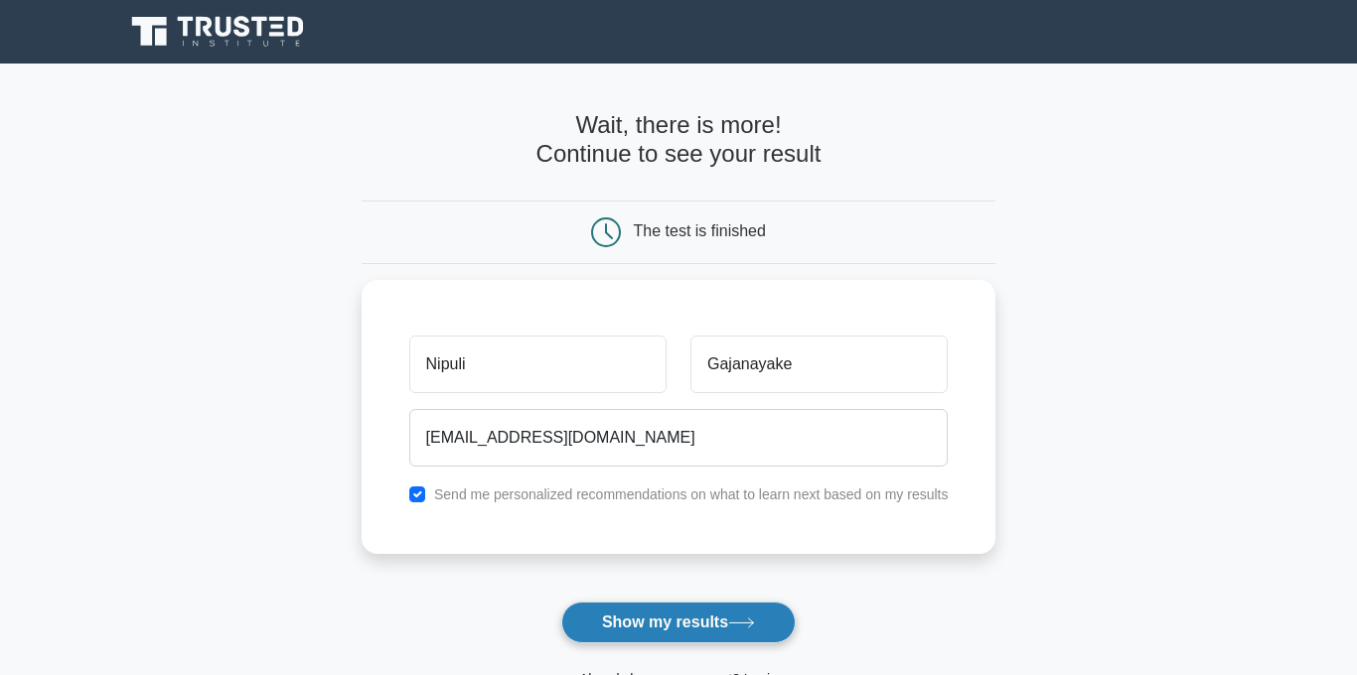
click at [719, 641] on button "Show my results" at bounding box center [678, 623] width 234 height 42
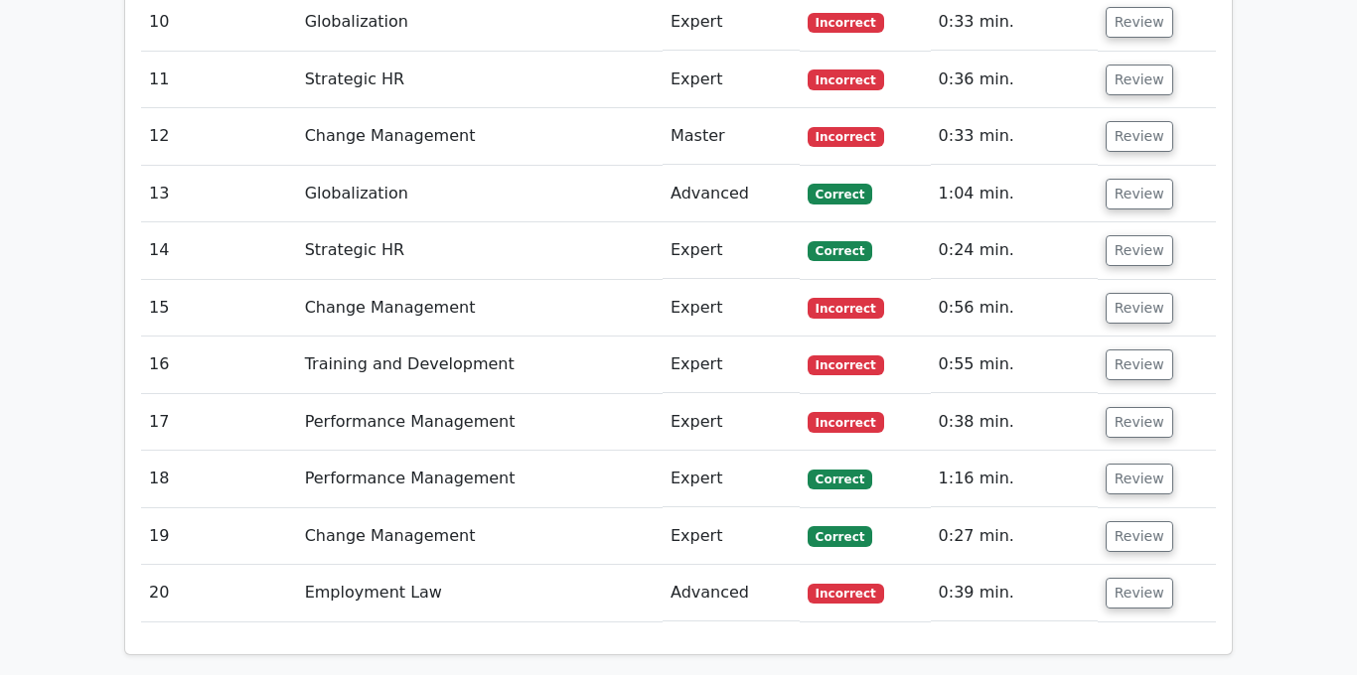
scroll to position [2996, 0]
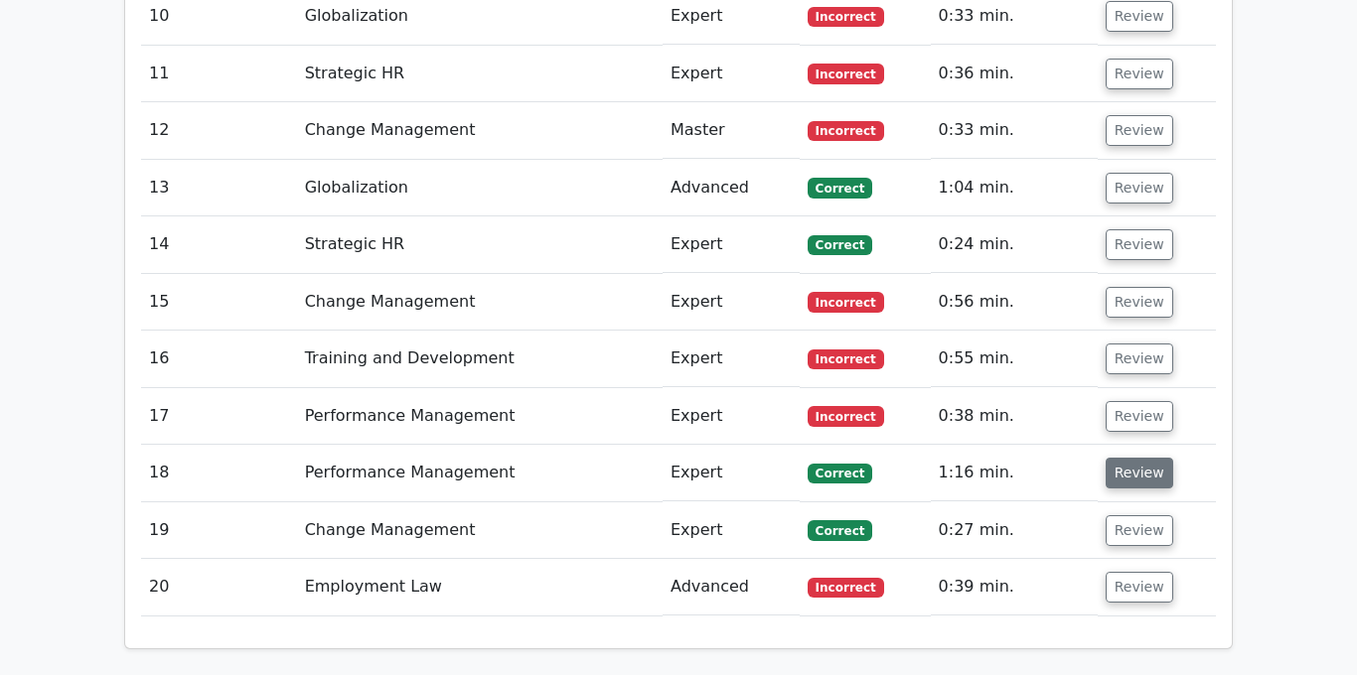
click at [1140, 458] on button "Review" at bounding box center [1139, 473] width 68 height 31
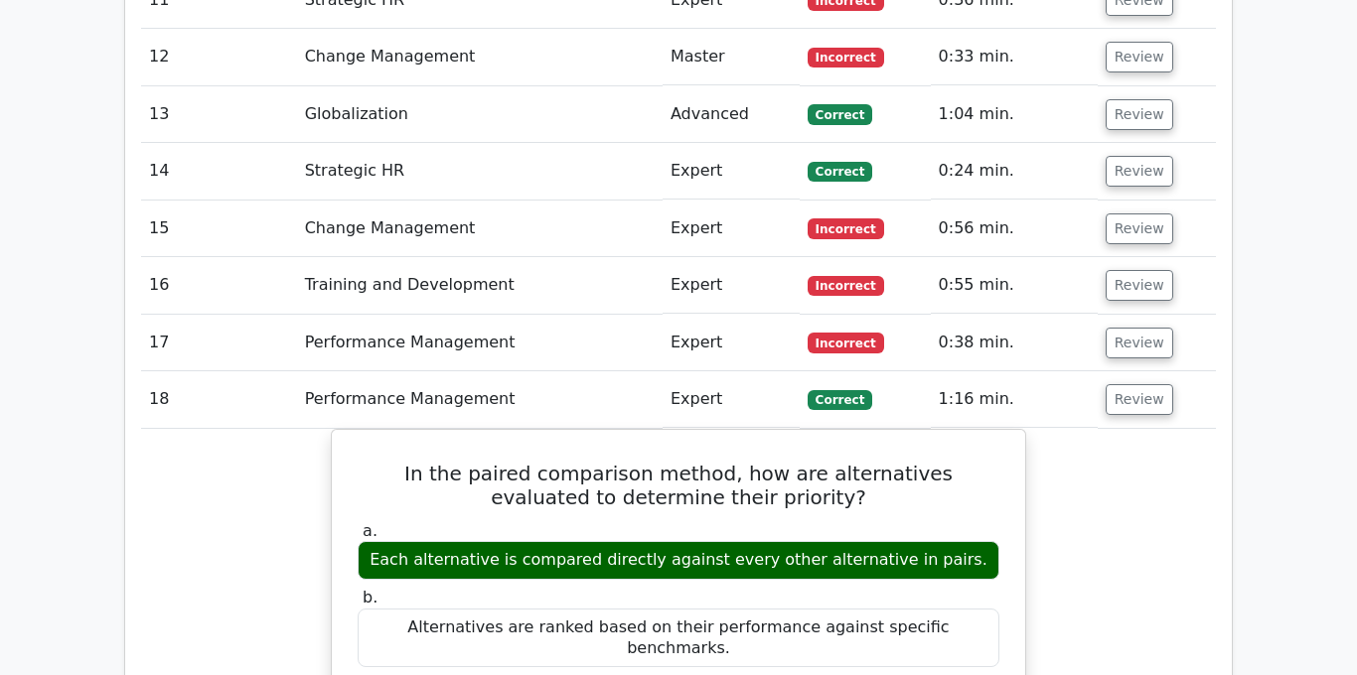
scroll to position [3070, 0]
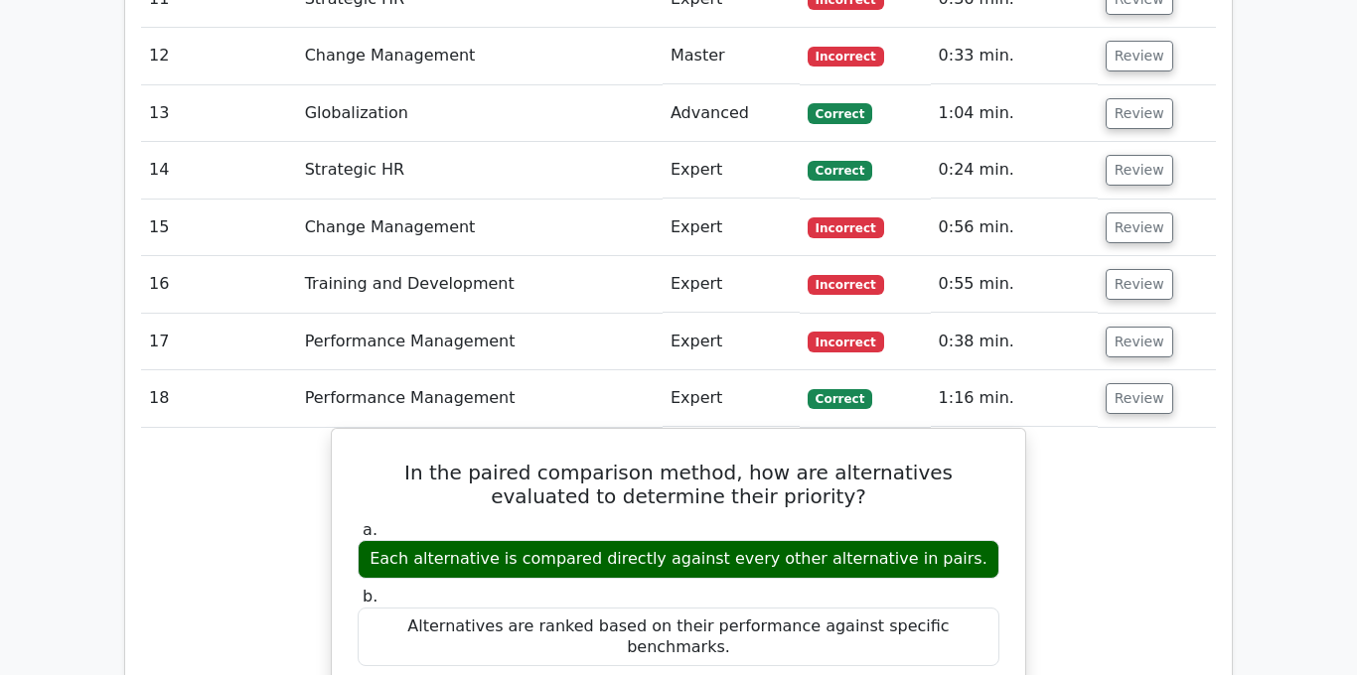
click at [985, 142] on td "0:24 min." at bounding box center [1014, 170] width 167 height 57
click at [1124, 155] on button "Review" at bounding box center [1139, 170] width 68 height 31
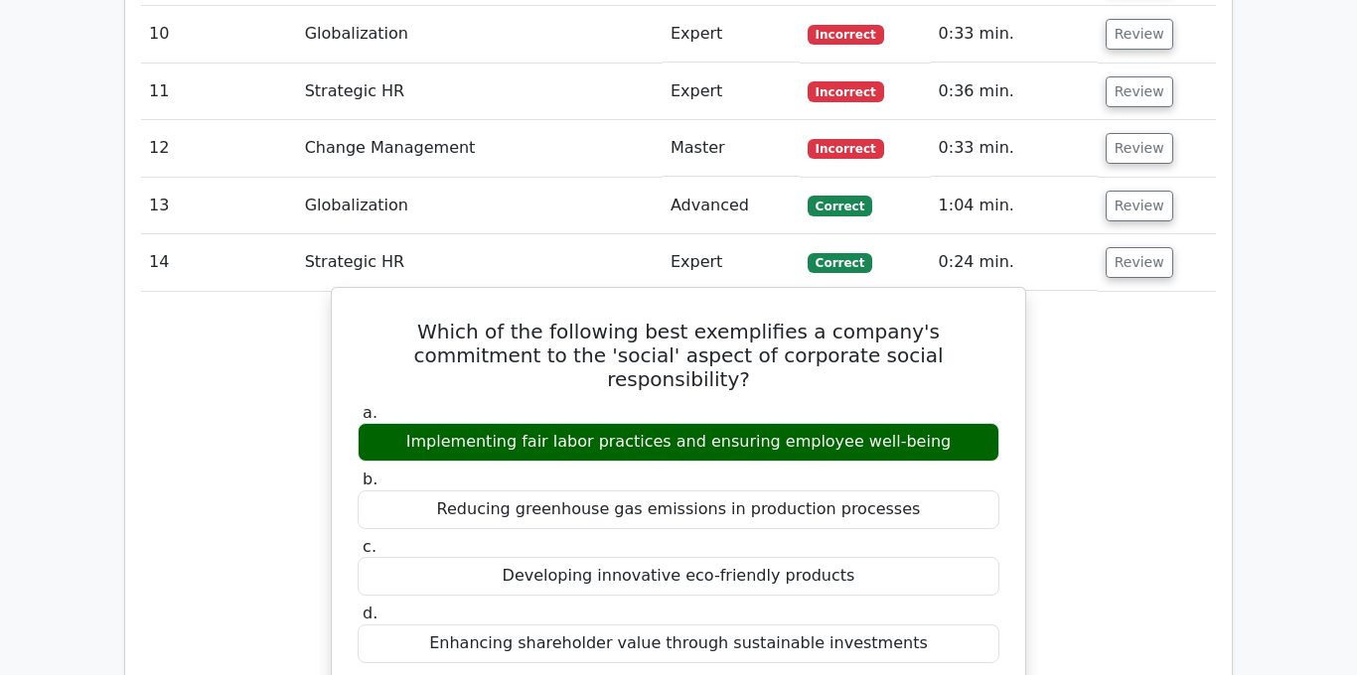
scroll to position [2975, 0]
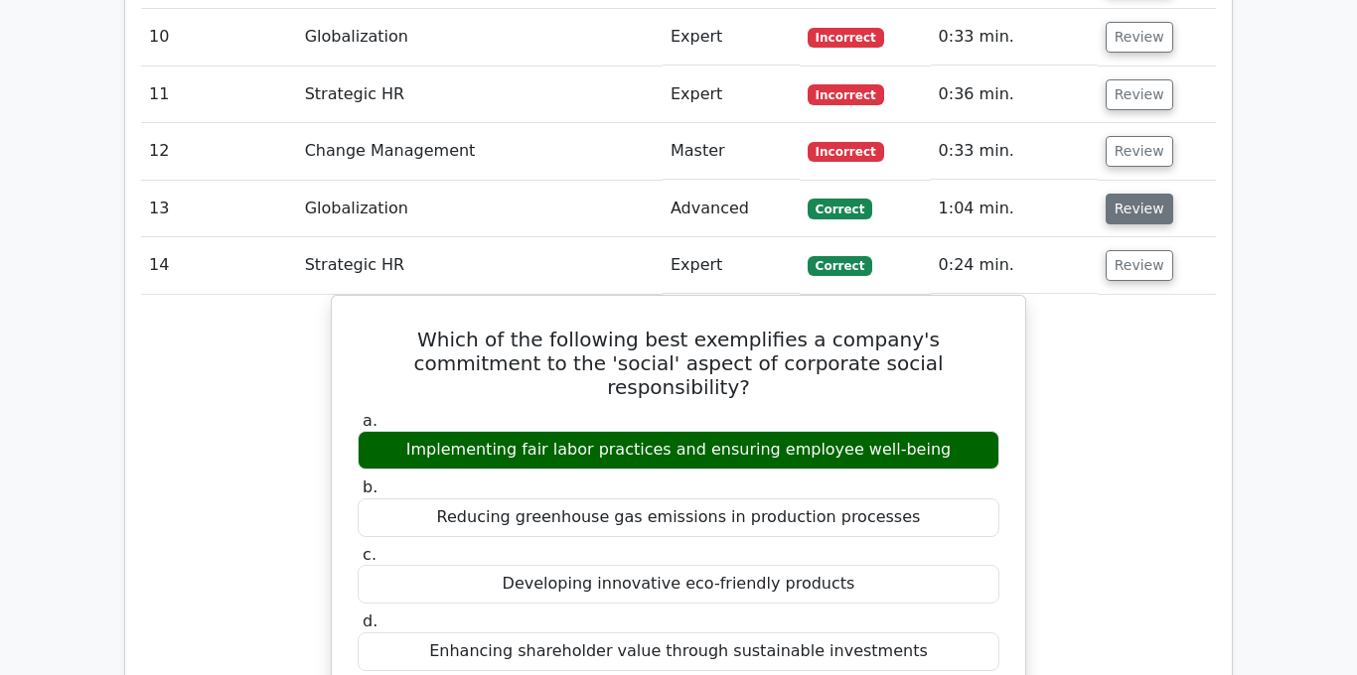
click at [1131, 194] on button "Review" at bounding box center [1139, 209] width 68 height 31
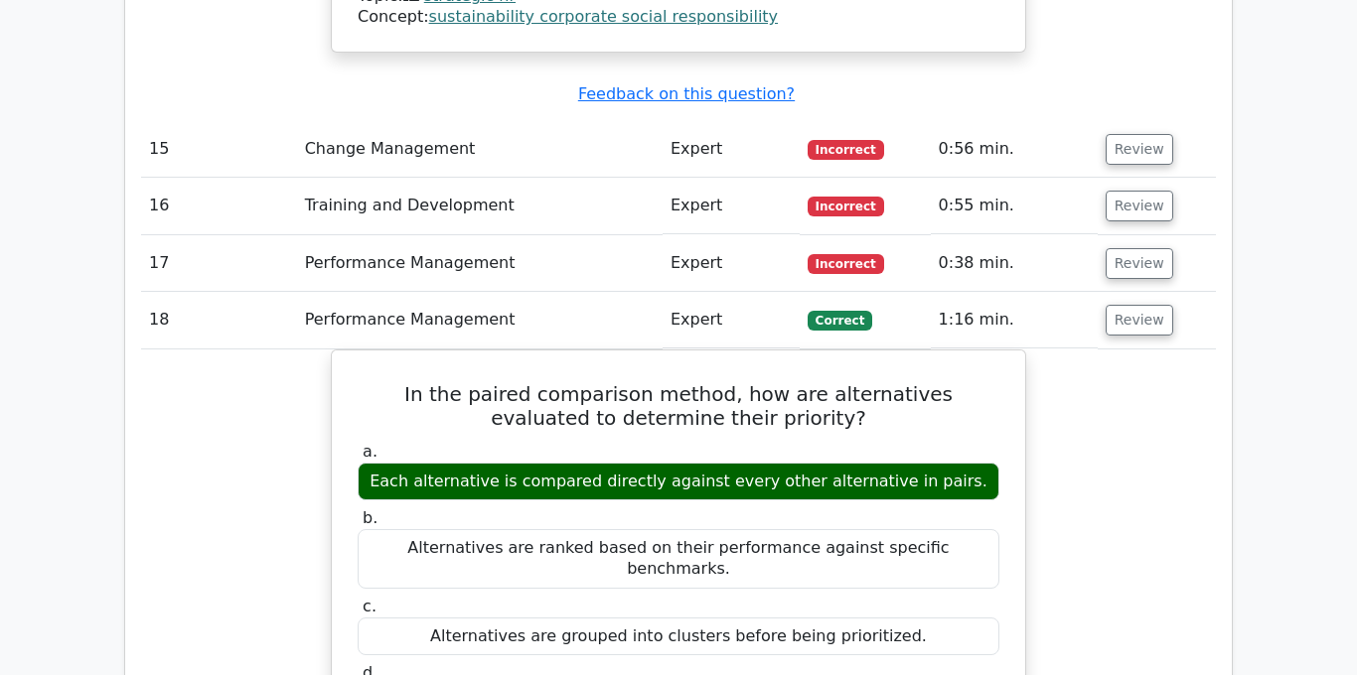
scroll to position [4808, 0]
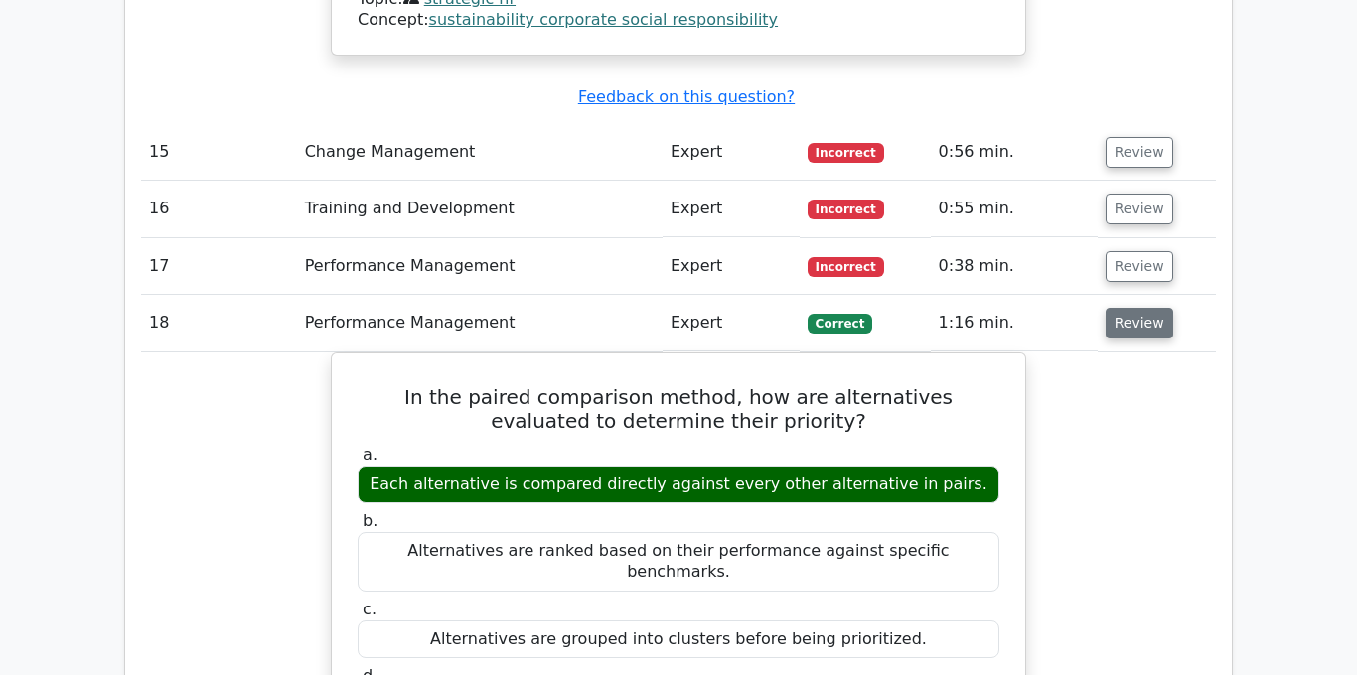
click at [1129, 308] on button "Review" at bounding box center [1139, 323] width 68 height 31
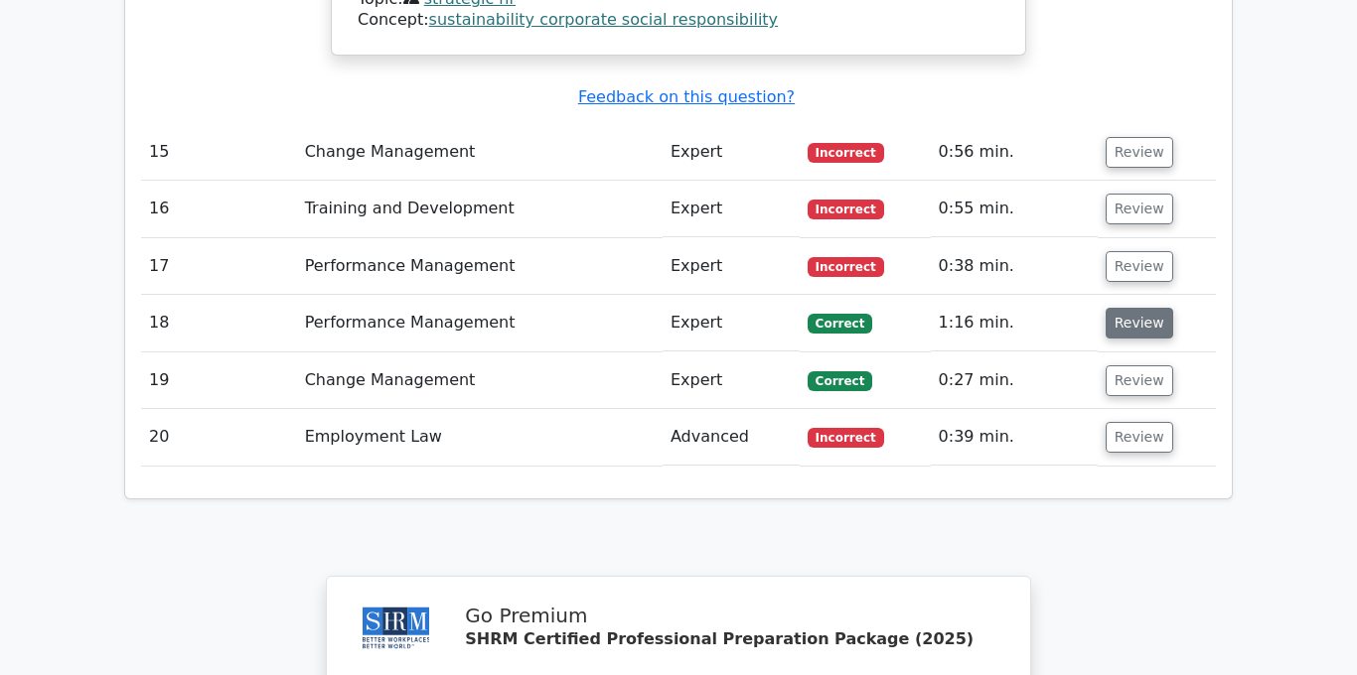
click at [1123, 308] on button "Review" at bounding box center [1139, 323] width 68 height 31
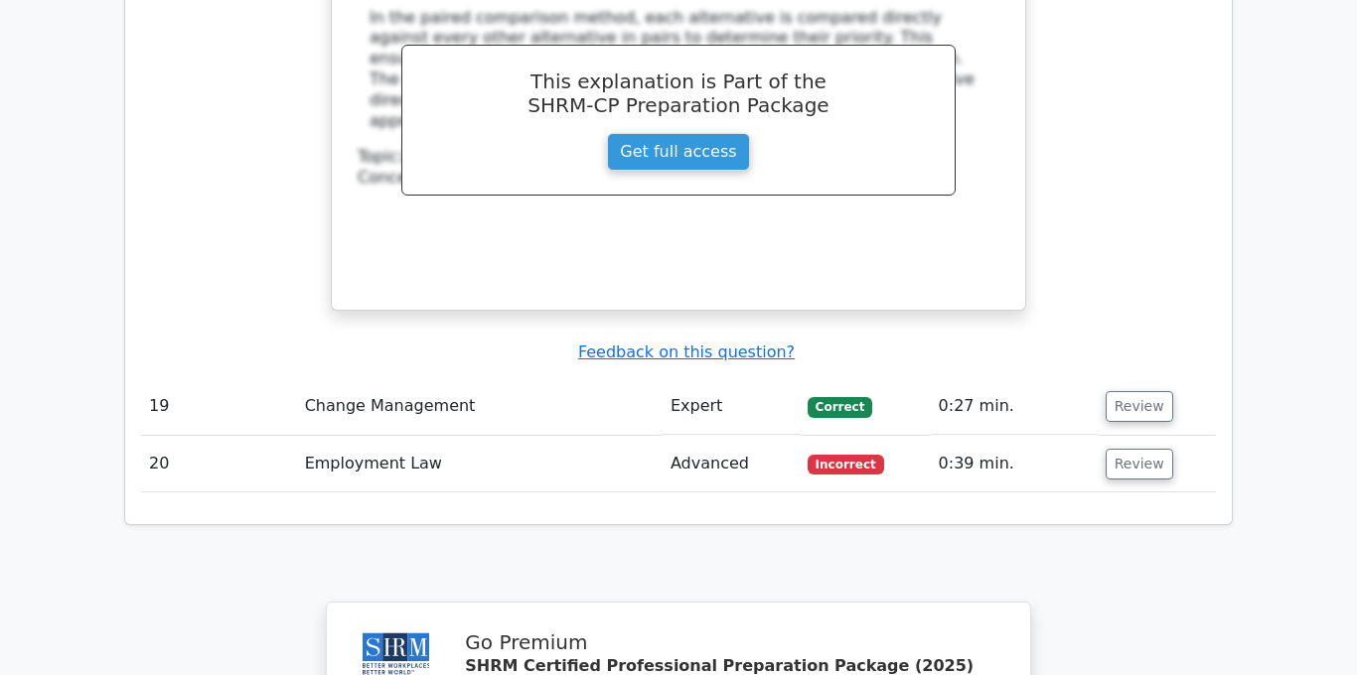
scroll to position [5606, 0]
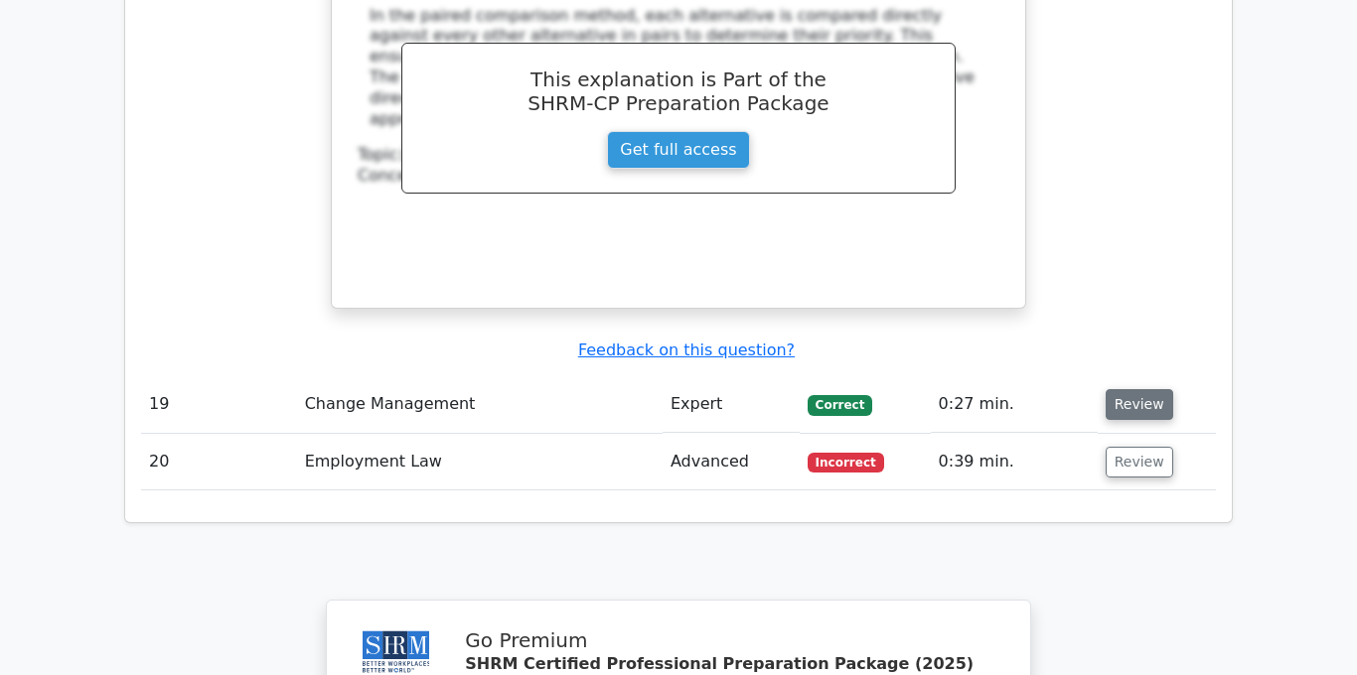
click at [1124, 389] on button "Review" at bounding box center [1139, 404] width 68 height 31
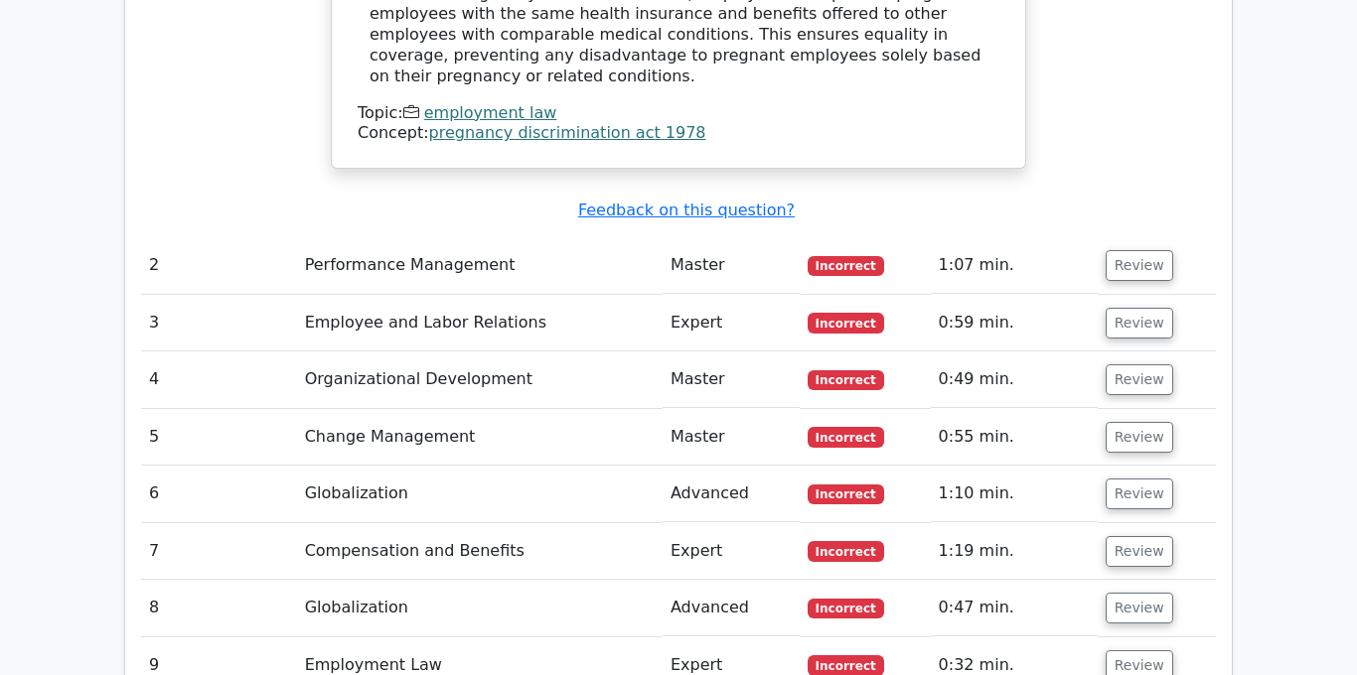
scroll to position [2290, 0]
click at [1124, 249] on button "Review" at bounding box center [1139, 264] width 68 height 31
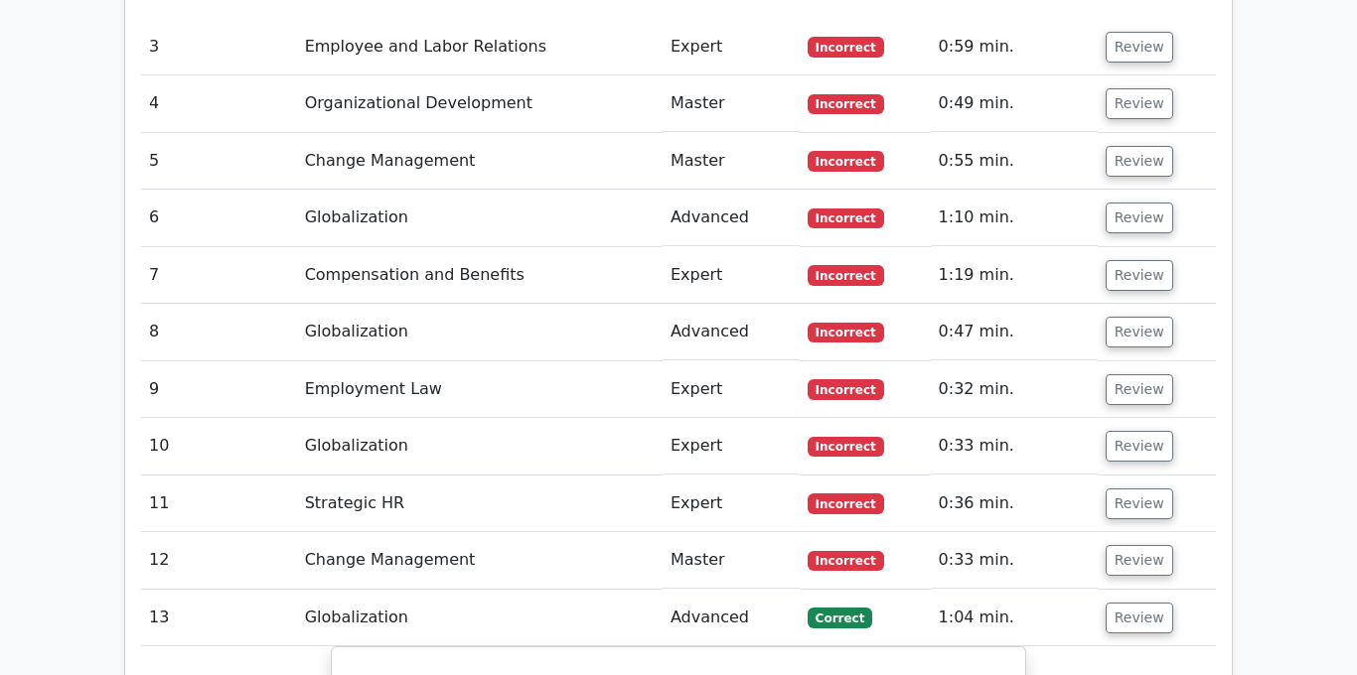
scroll to position [3504, 0]
